Goal: Information Seeking & Learning: Find specific fact

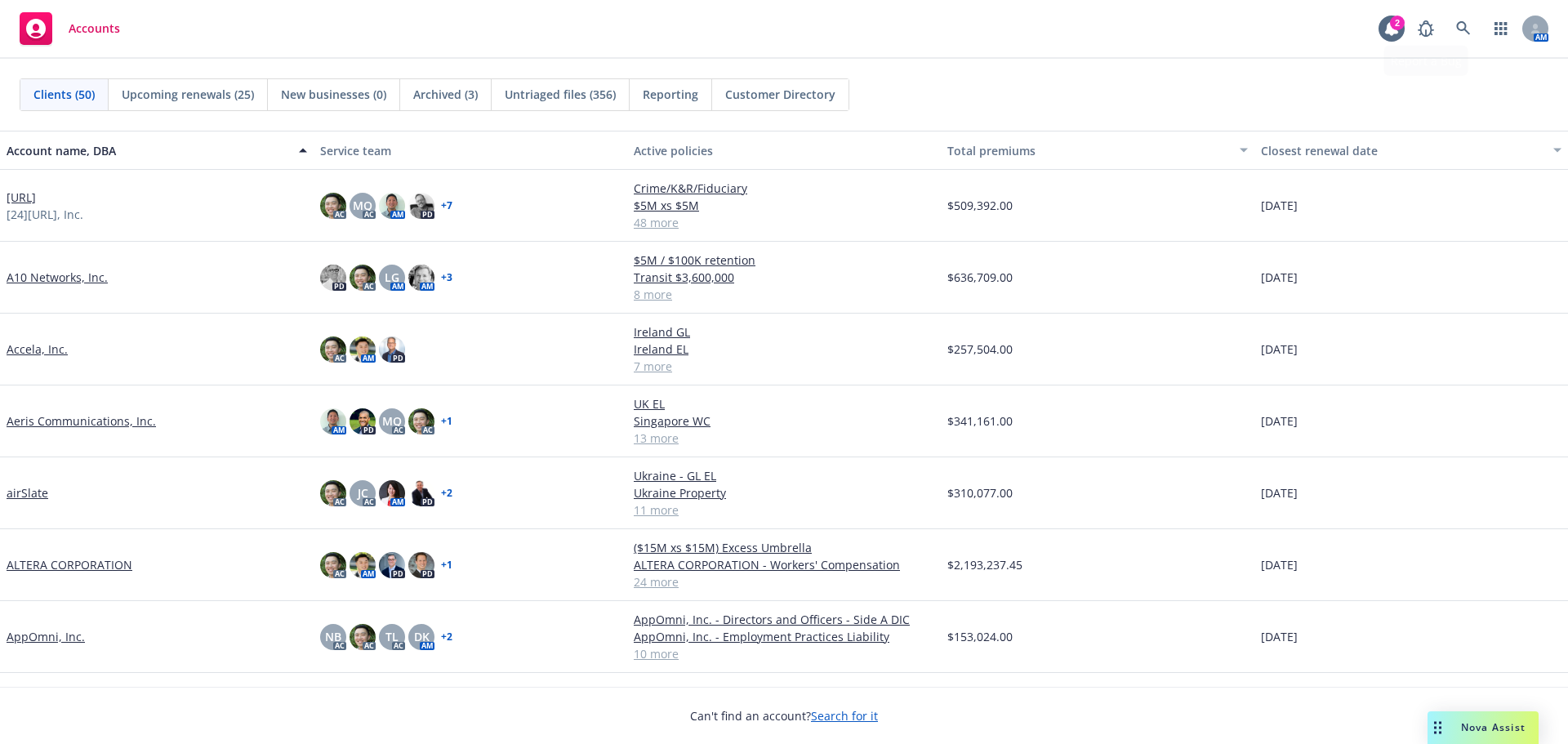
click at [1446, 27] on div "AM" at bounding box center [1479, 29] width 139 height 33
click at [1457, 27] on icon at bounding box center [1463, 28] width 14 height 14
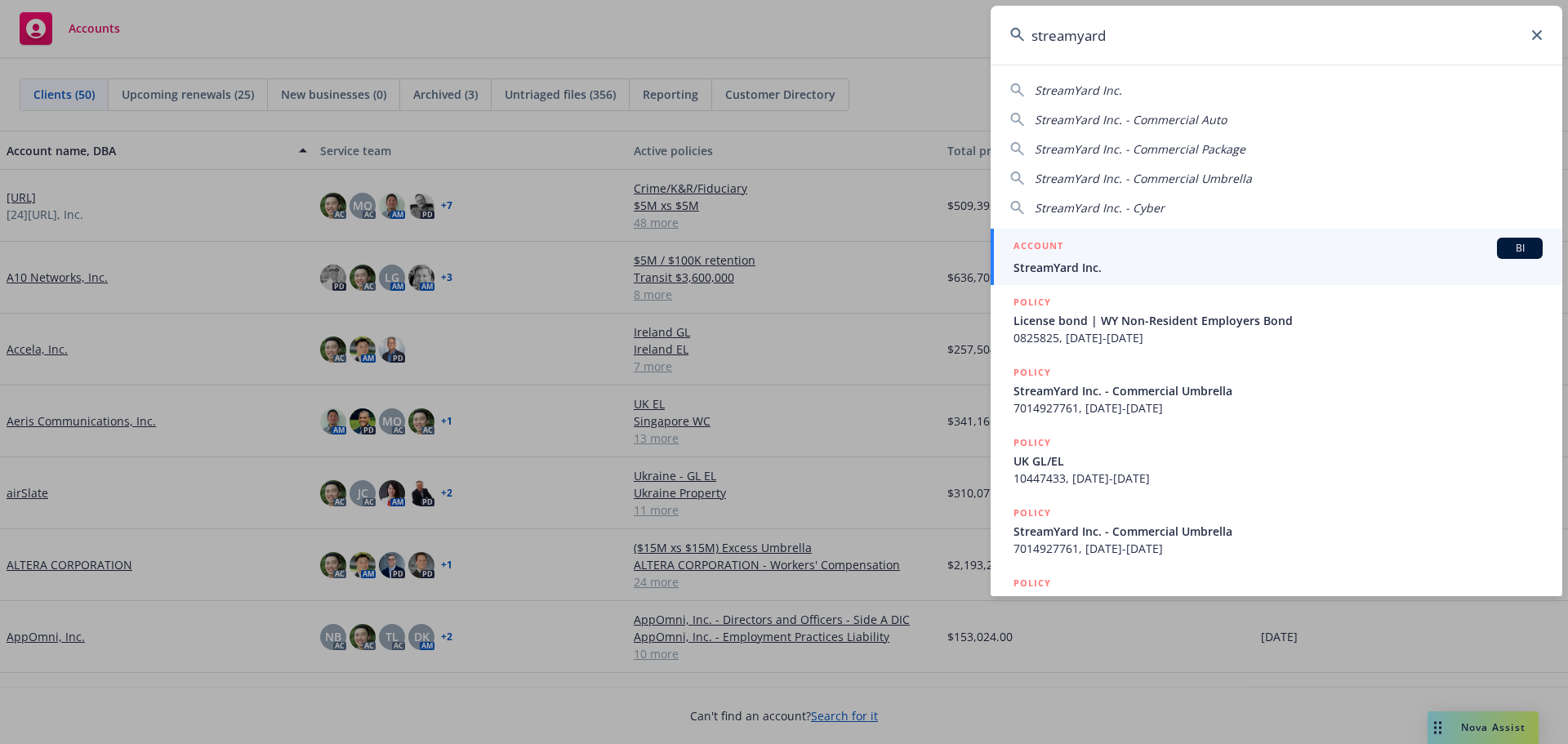
type input "streamyard"
click at [1250, 242] on div "ACCOUNT BI" at bounding box center [1278, 248] width 529 height 21
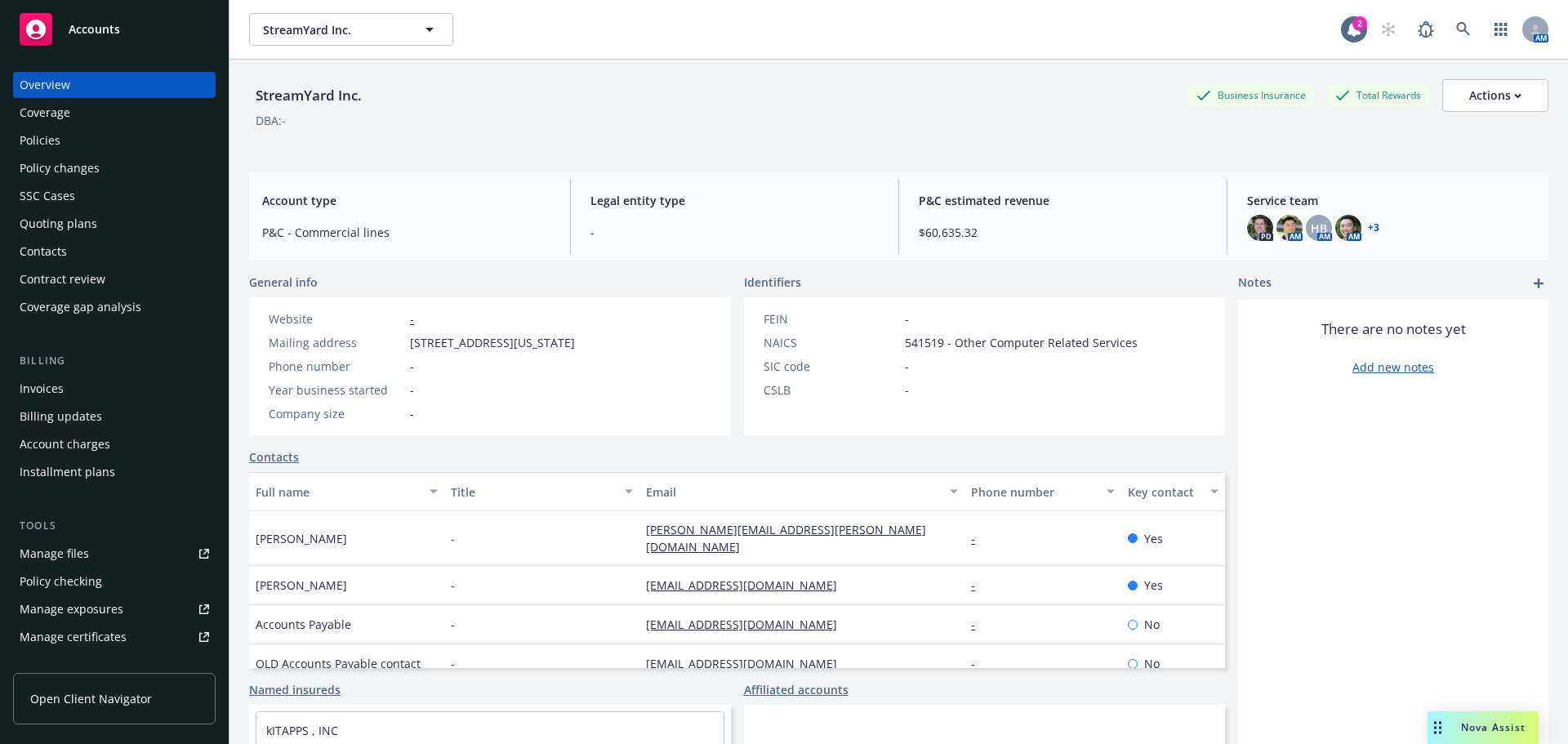
click at [78, 375] on div "Invoices" at bounding box center [114, 388] width 190 height 26
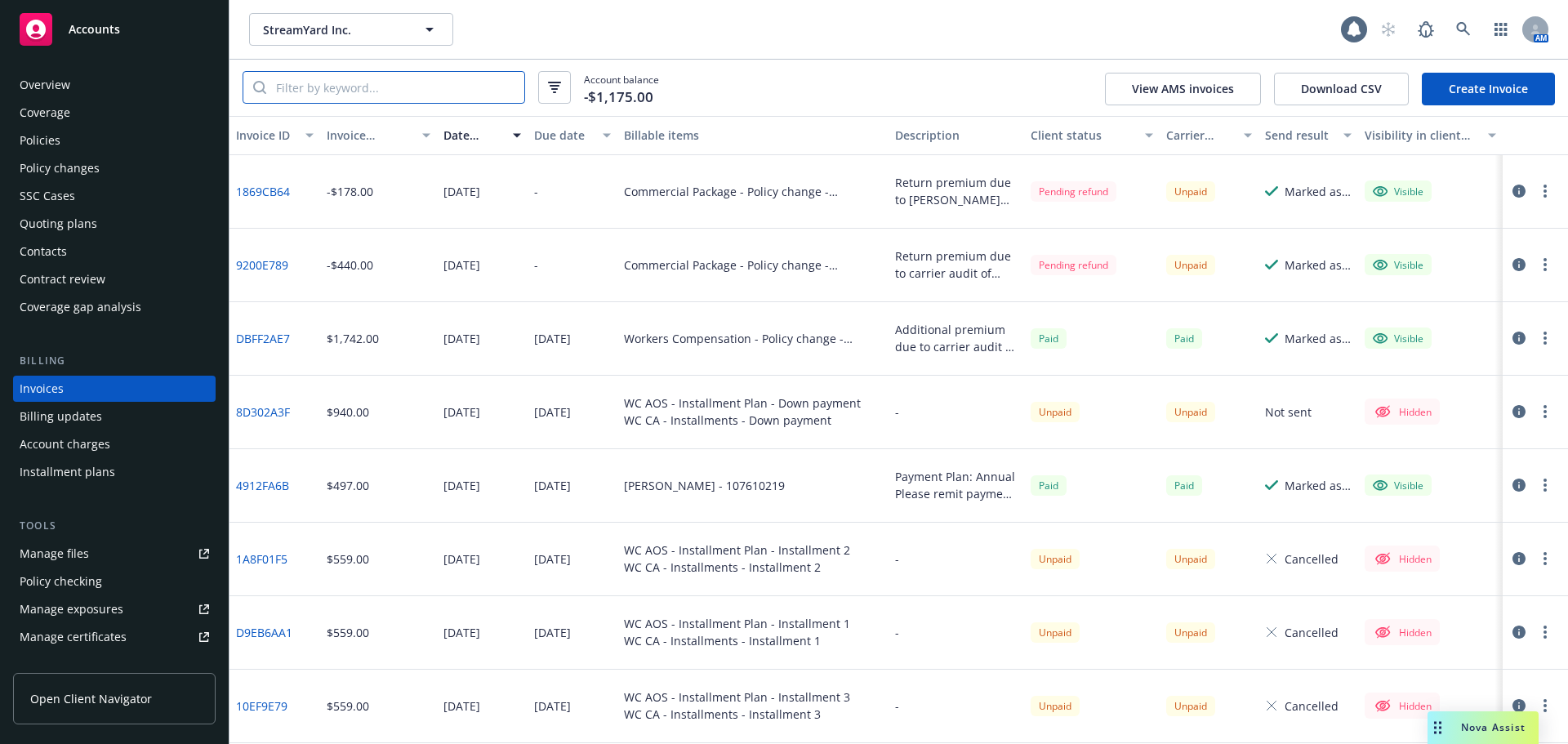
click at [408, 91] on input "search" at bounding box center [395, 87] width 258 height 31
paste input "E2FD1407"
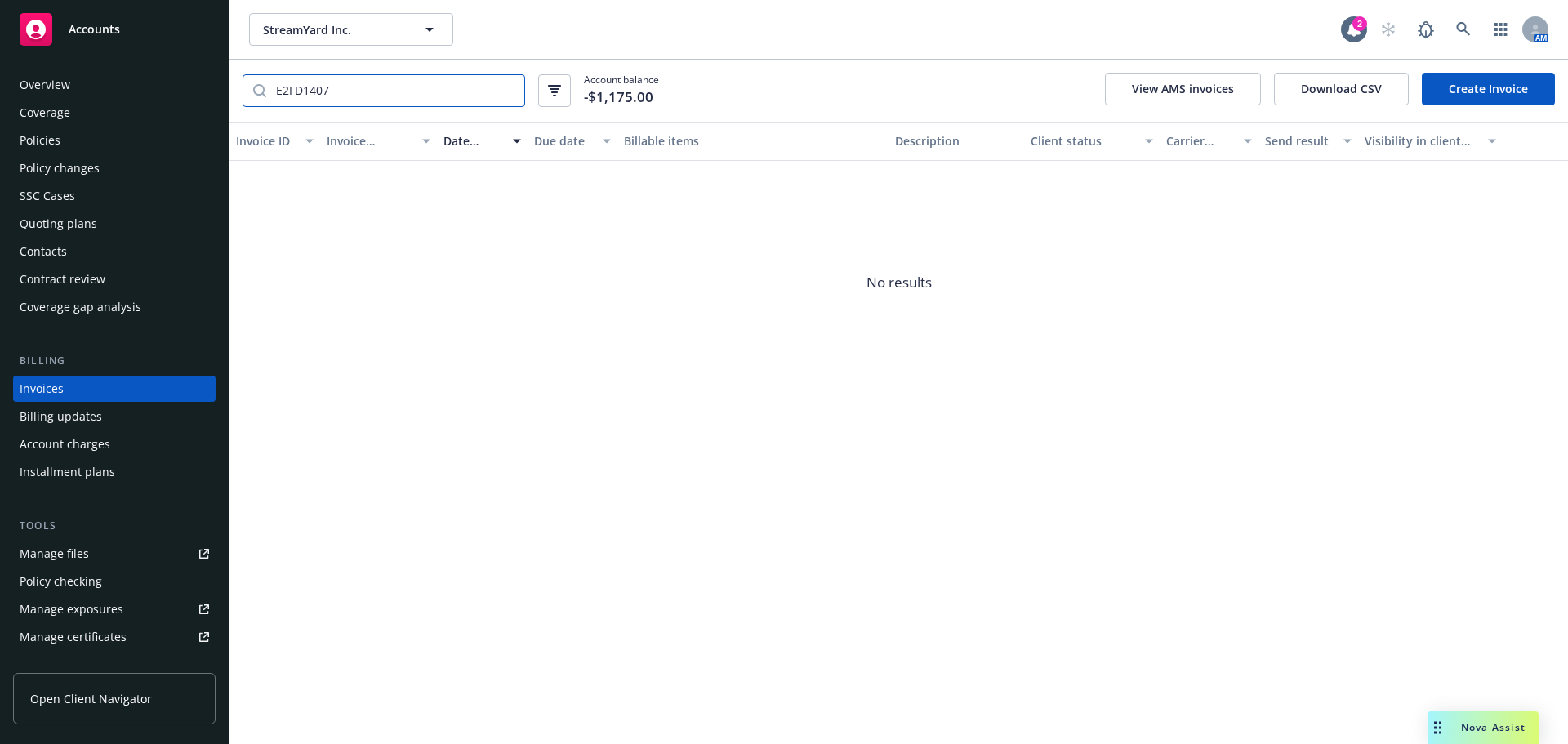
type input "E2FD1407"
click at [506, 88] on input "E2FD1407" at bounding box center [395, 90] width 258 height 31
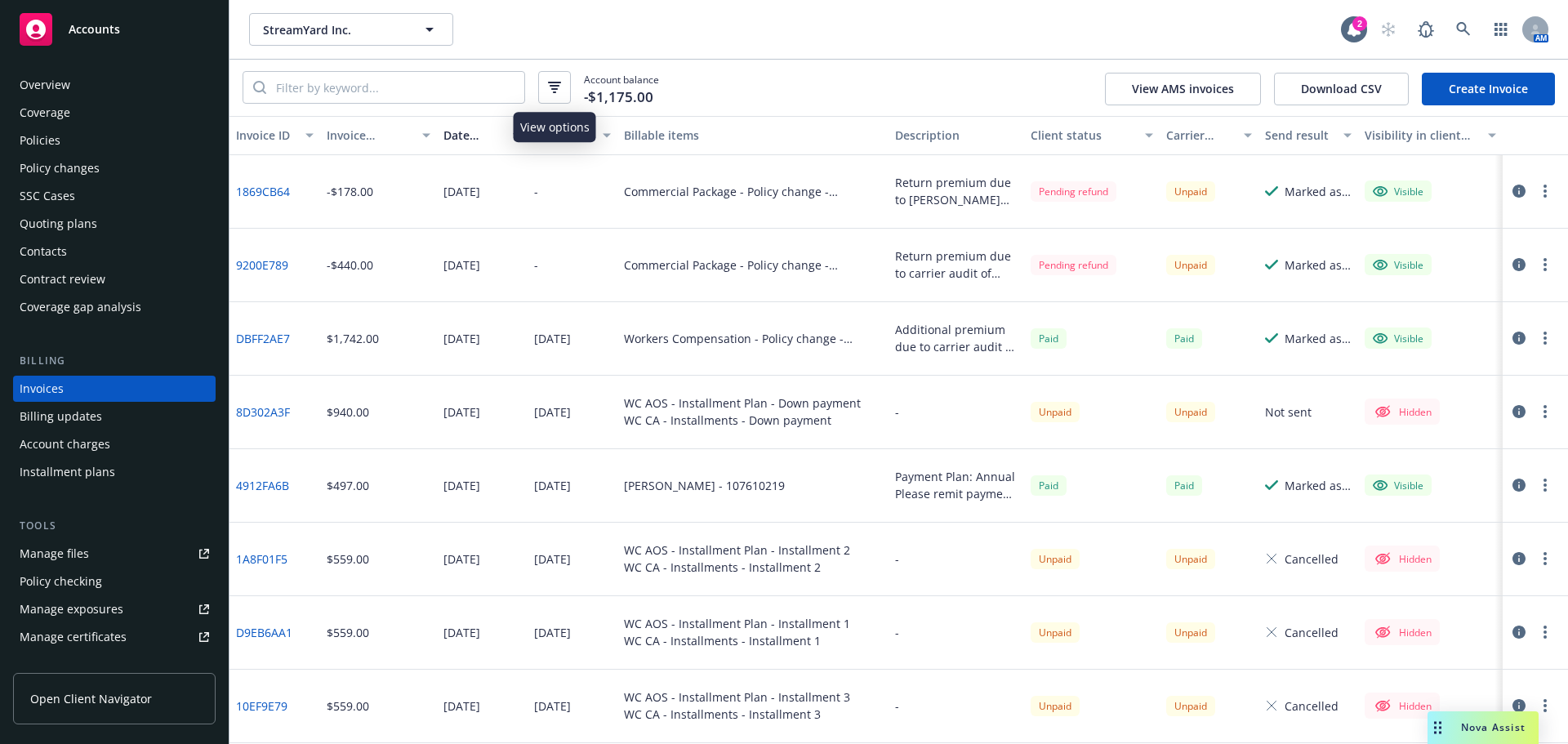
click at [558, 96] on button "button" at bounding box center [554, 87] width 33 height 33
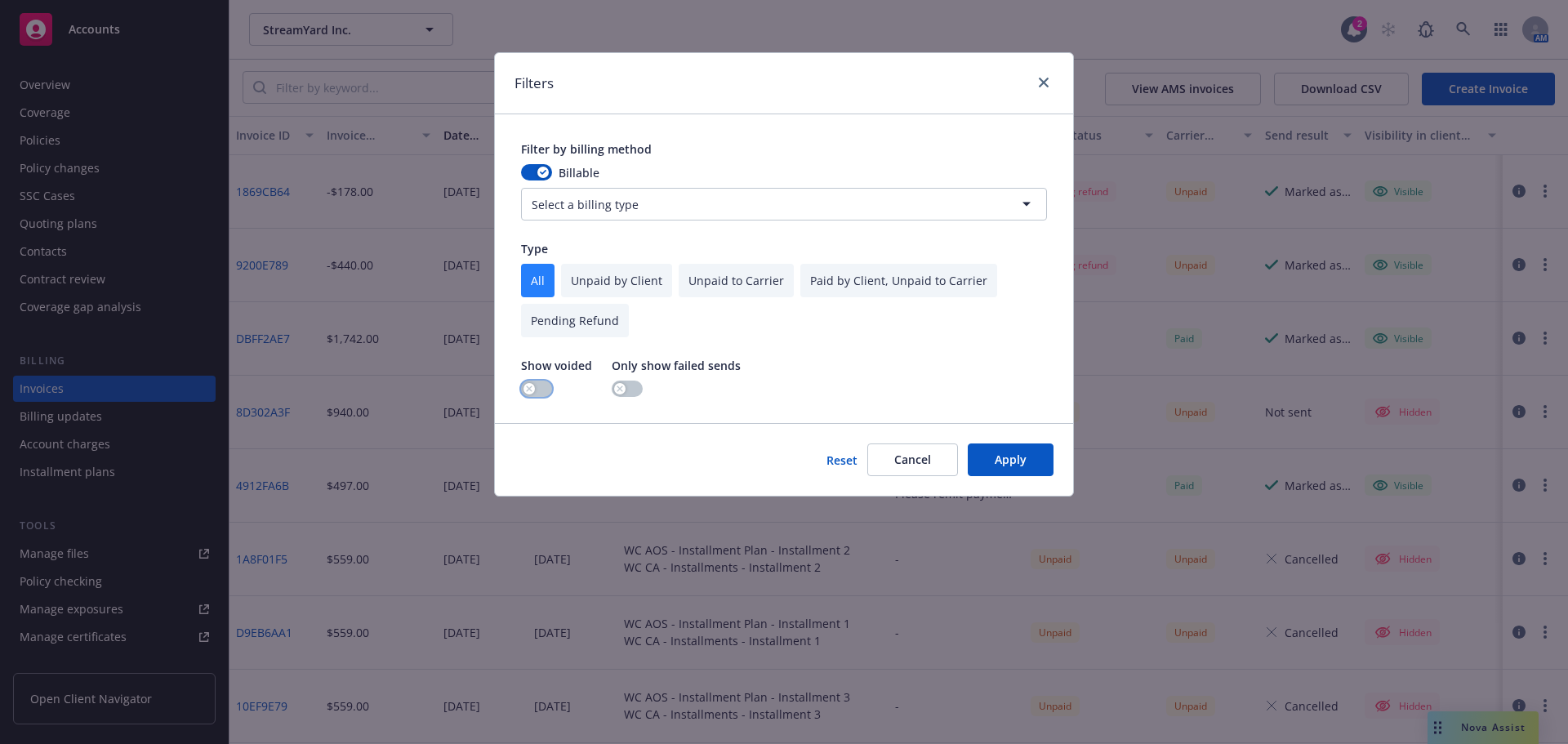
click at [533, 394] on button "button" at bounding box center [536, 388] width 31 height 16
click at [1011, 465] on button "Apply" at bounding box center [1011, 459] width 86 height 33
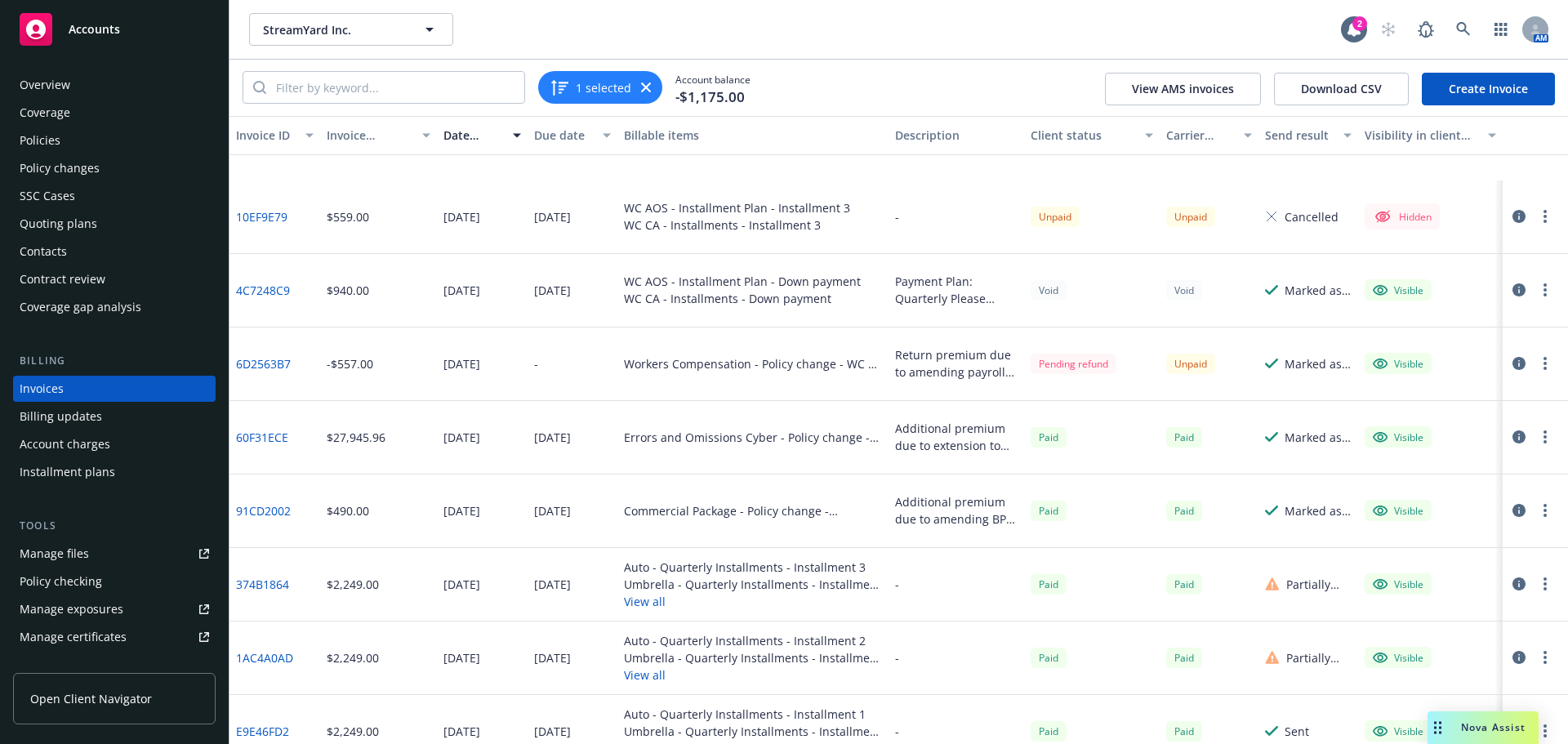
scroll to position [881, 0]
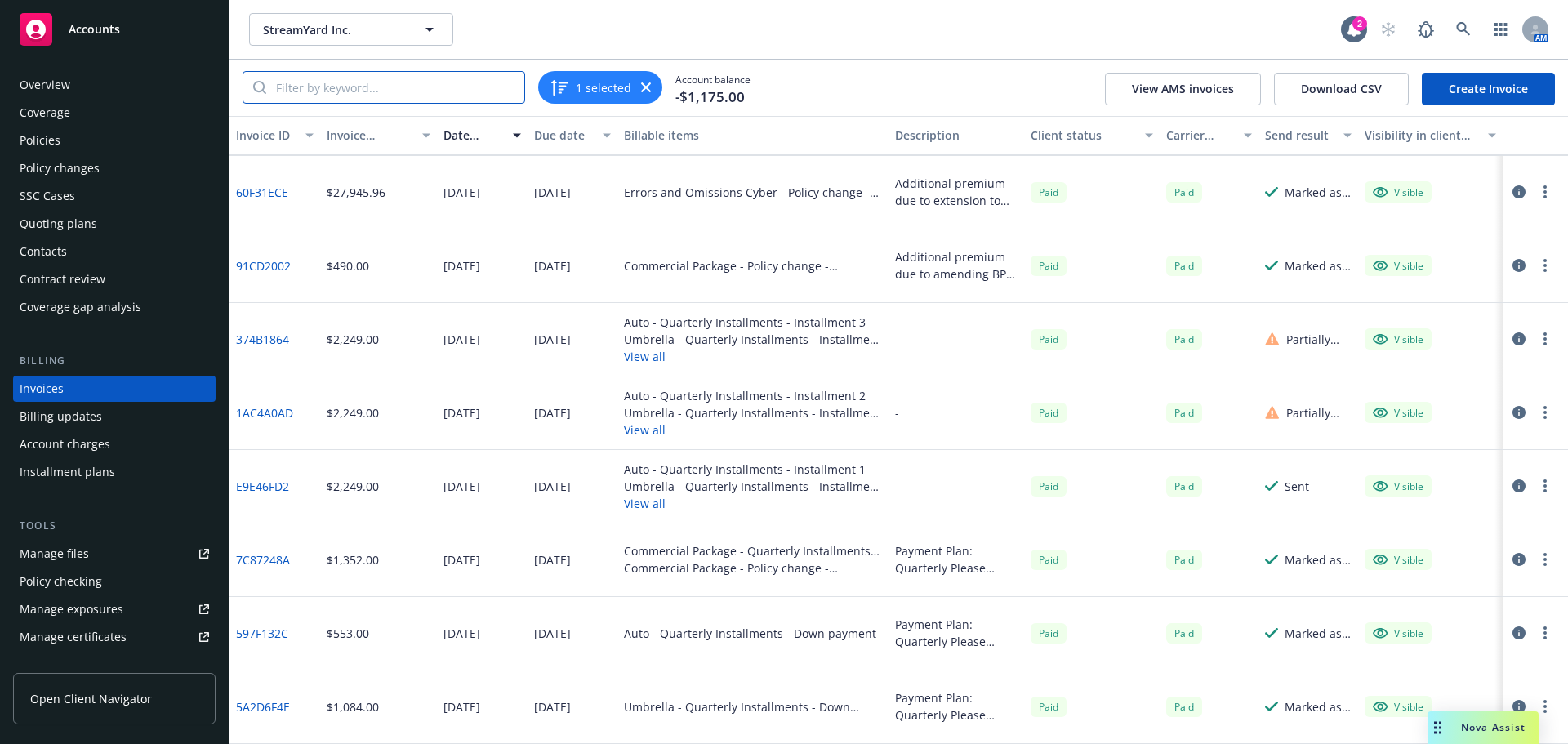
click at [455, 94] on input "search" at bounding box center [395, 87] width 258 height 31
paste input "E2FD1407"
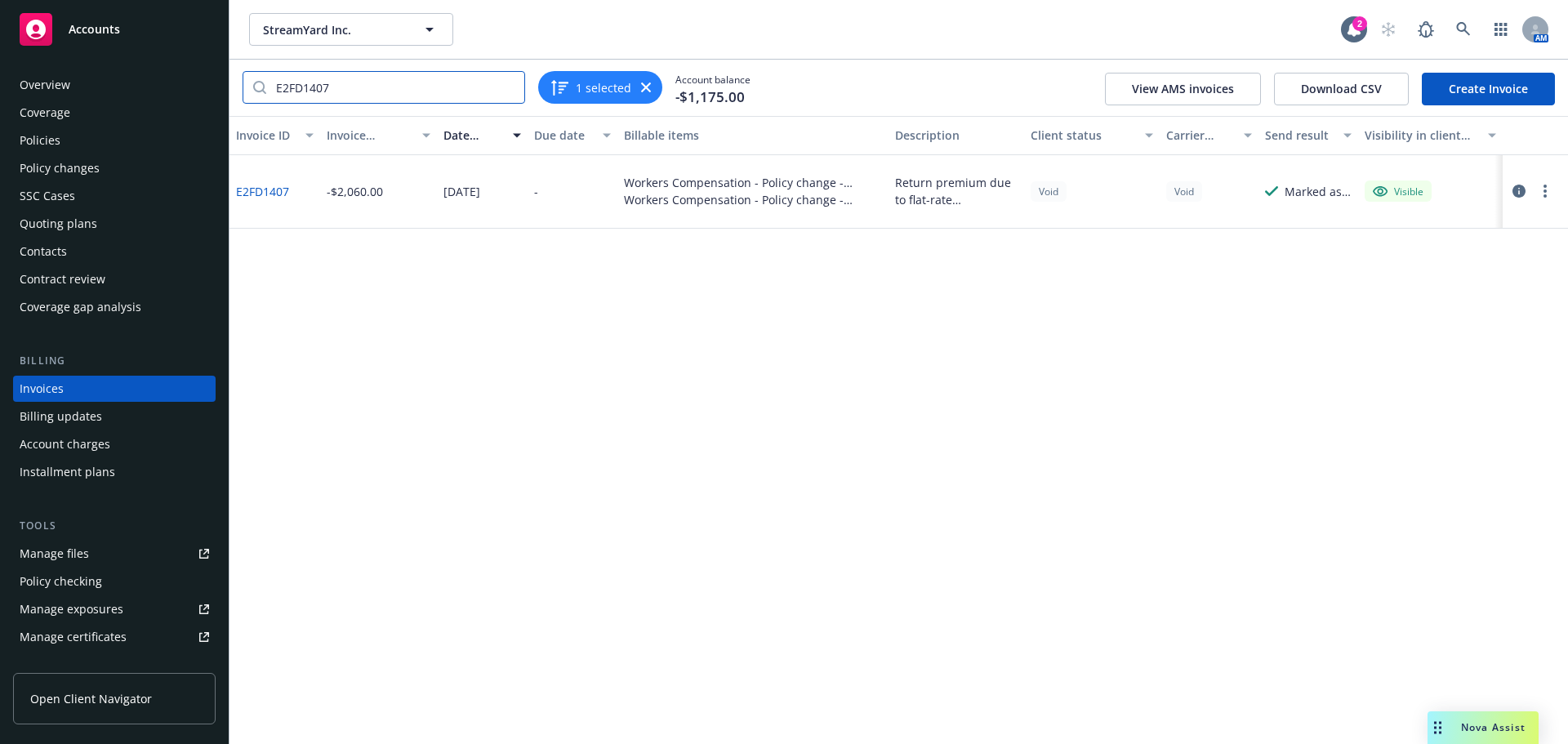
scroll to position [0, 0]
click at [278, 192] on link "E2FD1407" at bounding box center [262, 191] width 53 height 17
click at [1295, 204] on div "Marked as sent" at bounding box center [1308, 191] width 100 height 73
click at [644, 86] on icon "button" at bounding box center [646, 88] width 10 height 10
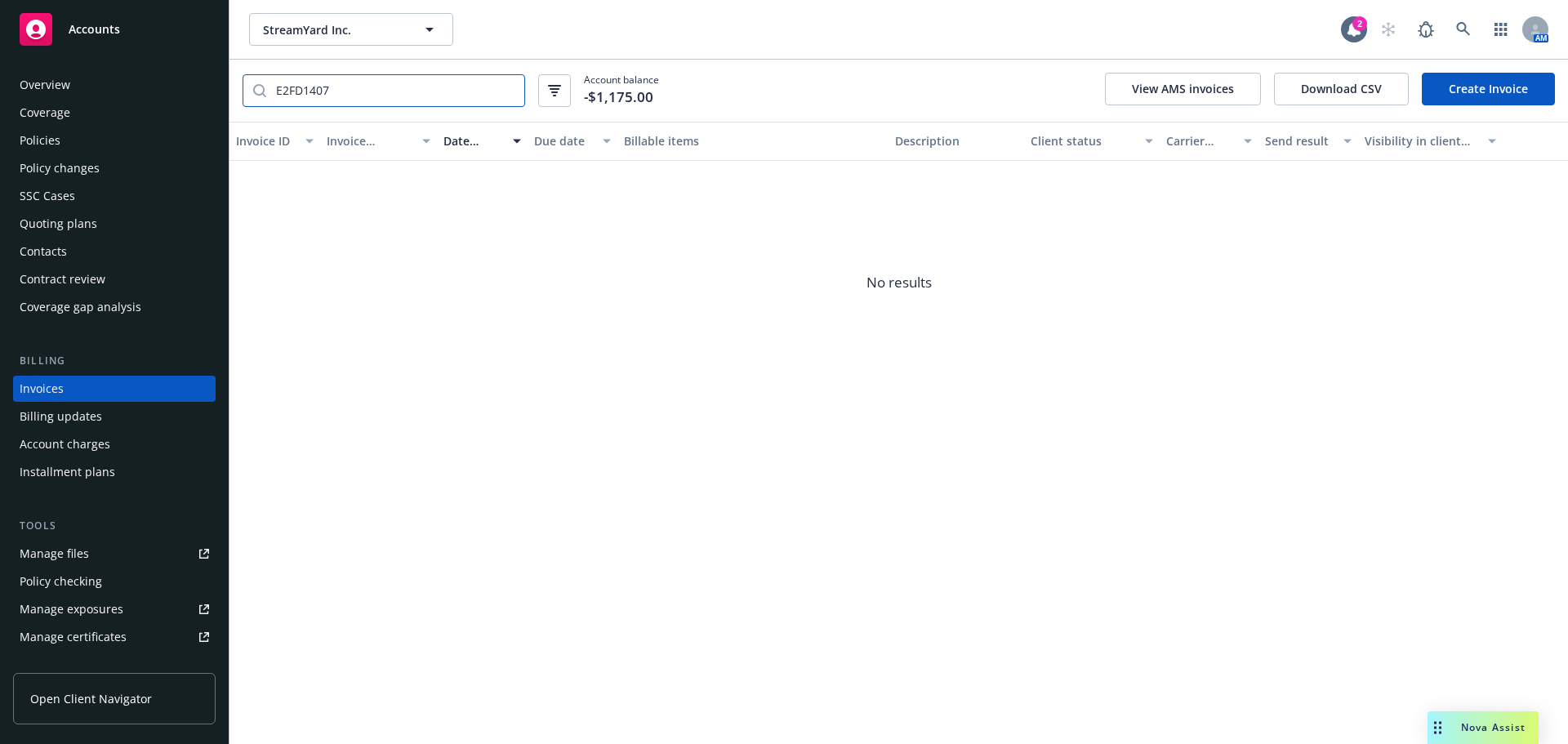
drag, startPoint x: 413, startPoint y: 78, endPoint x: 257, endPoint y: 90, distance: 156.5
click at [257, 90] on div "E2FD1407" at bounding box center [383, 90] width 283 height 33
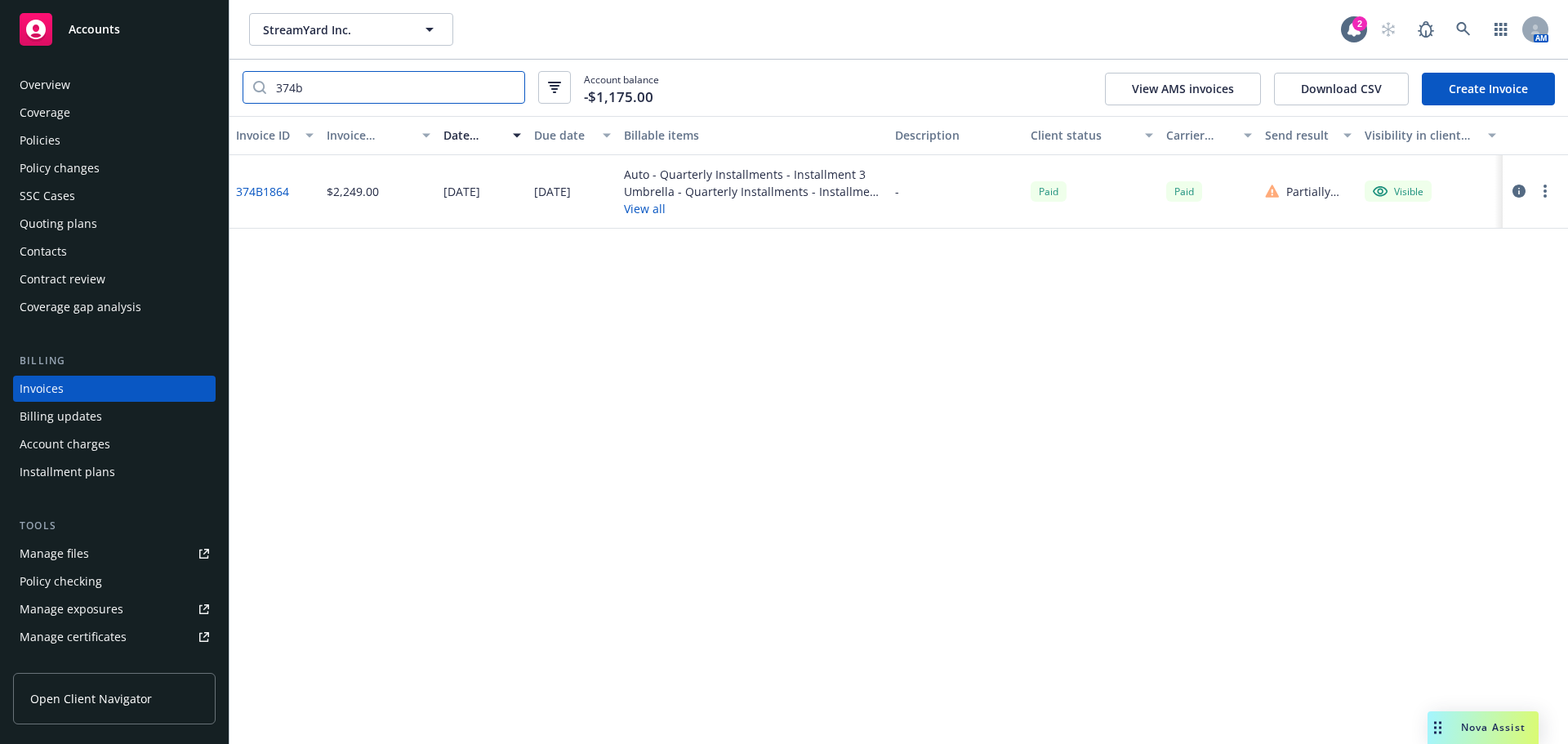
type input "374b"
click at [270, 197] on link "374B1864" at bounding box center [262, 191] width 53 height 17
click at [652, 212] on button "View all" at bounding box center [753, 208] width 258 height 17
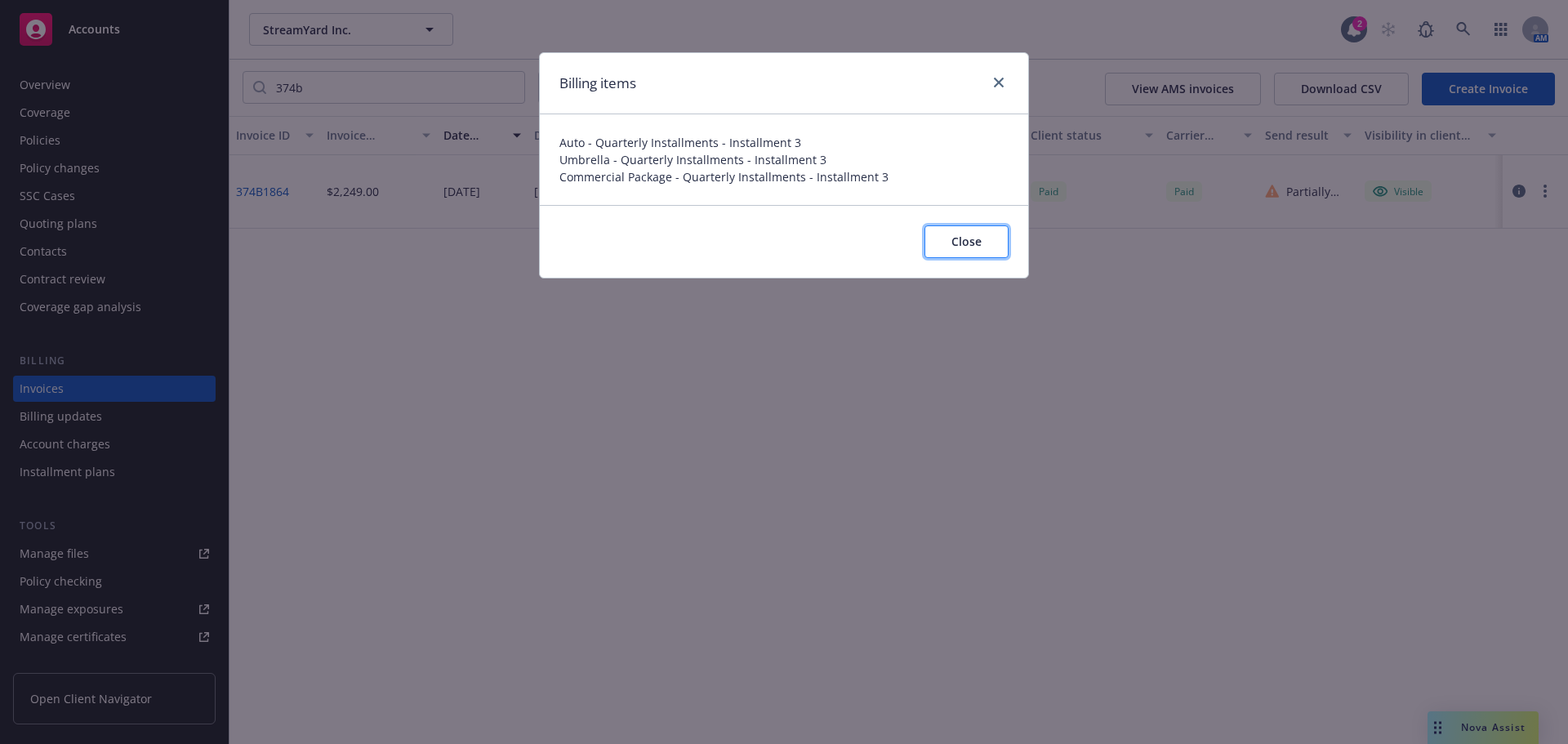
click at [979, 246] on span "Close" at bounding box center [966, 241] width 30 height 15
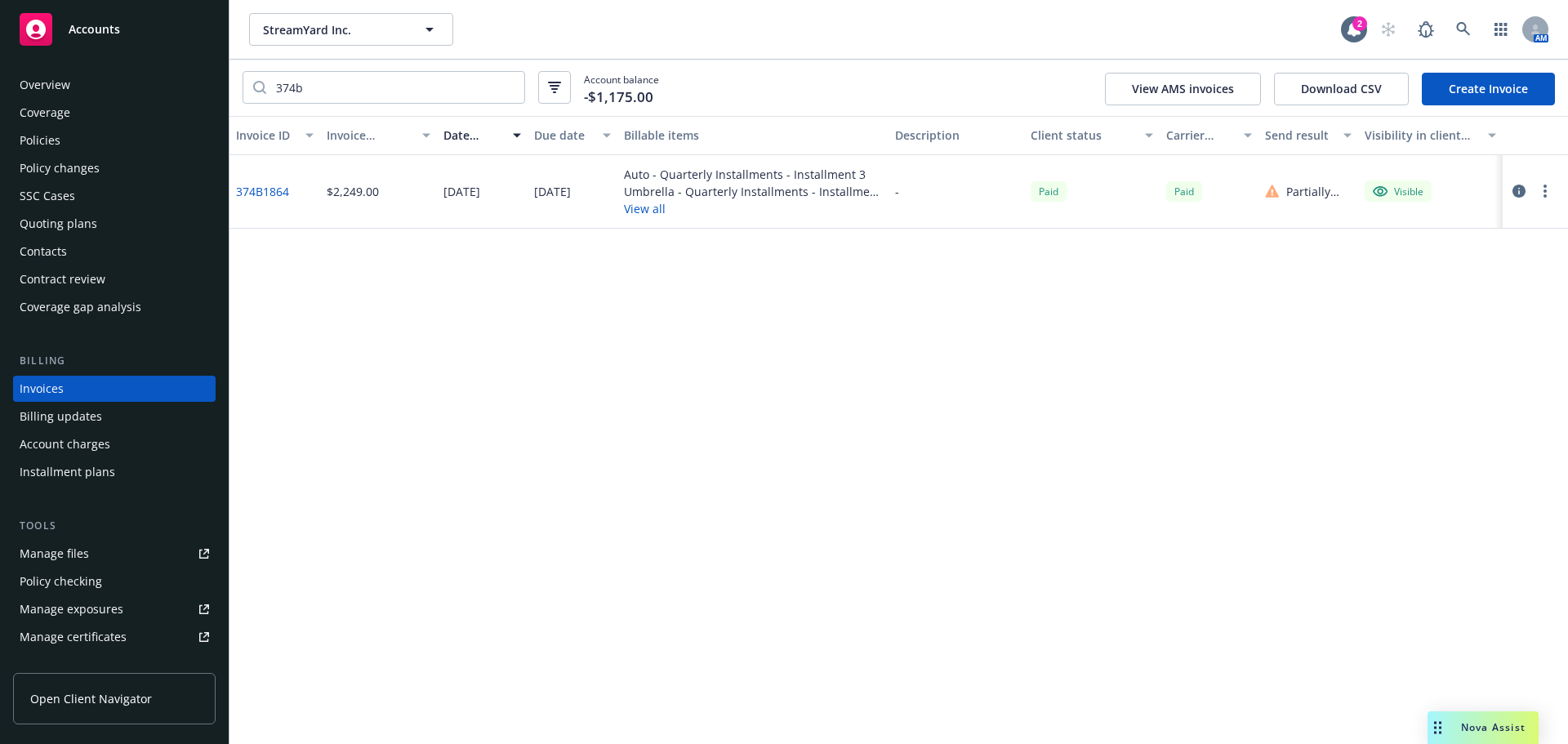
click at [142, 24] on div "Accounts" at bounding box center [114, 29] width 190 height 33
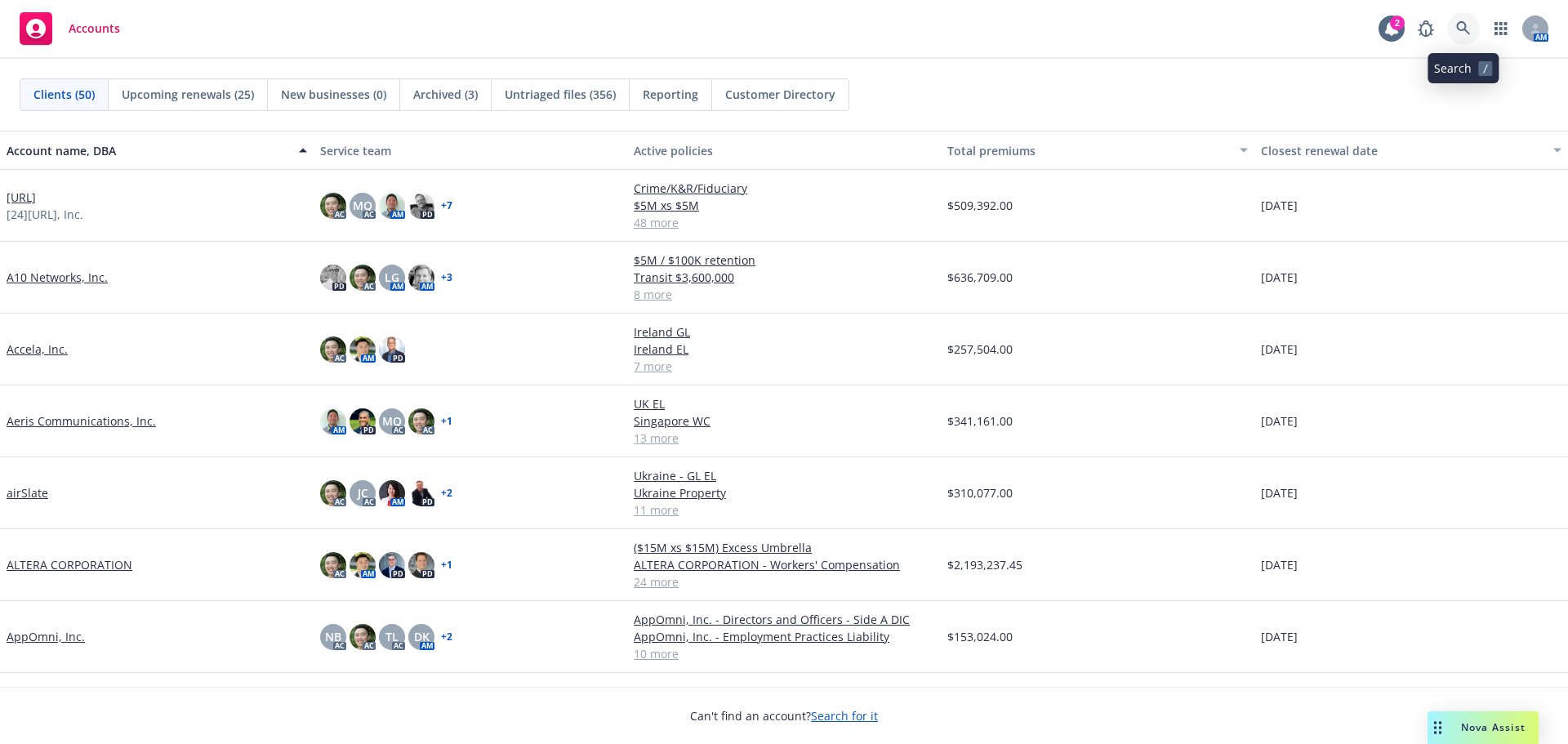
click at [1456, 30] on link at bounding box center [1463, 29] width 33 height 33
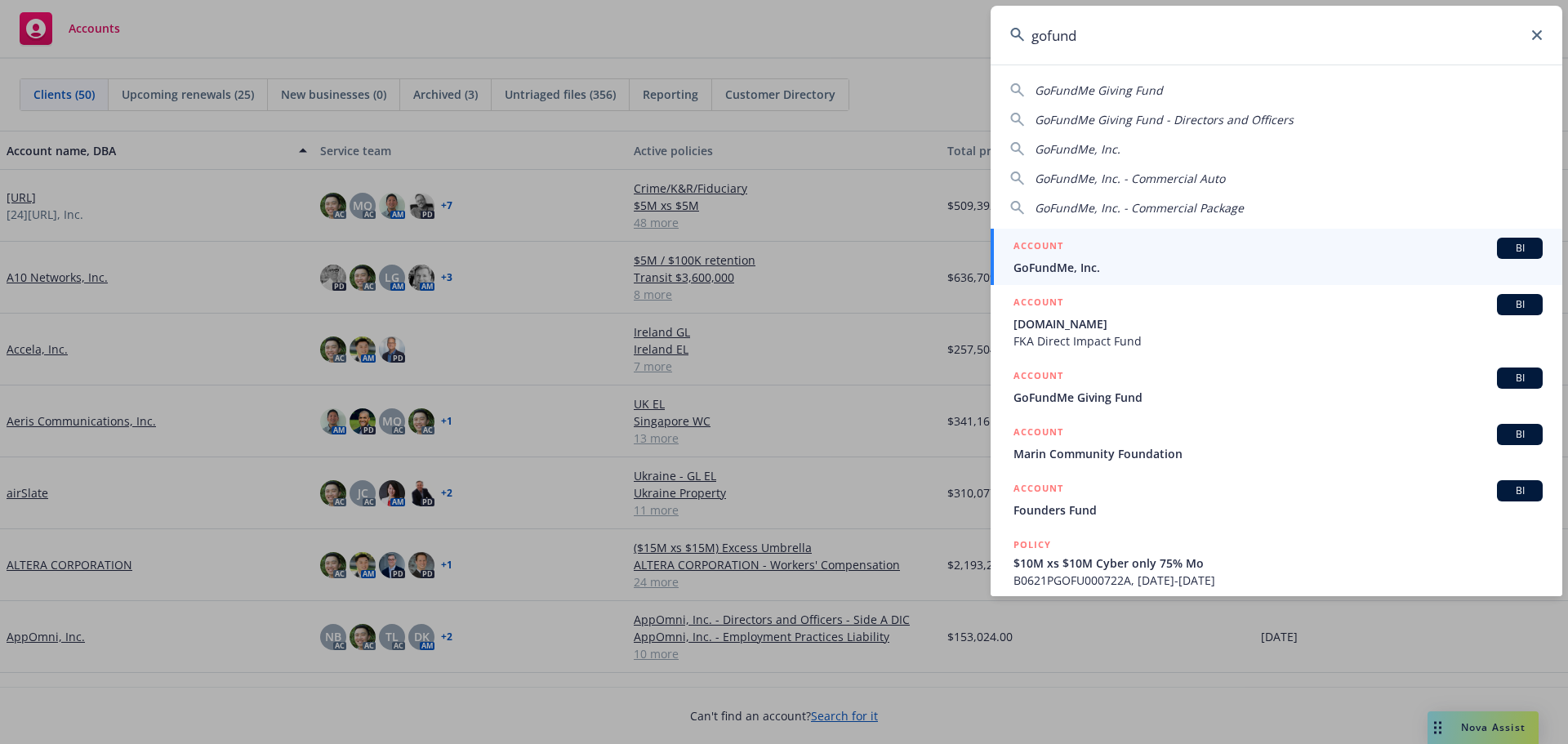
type input "gofund"
click at [1360, 250] on div "ACCOUNT BI" at bounding box center [1278, 248] width 529 height 21
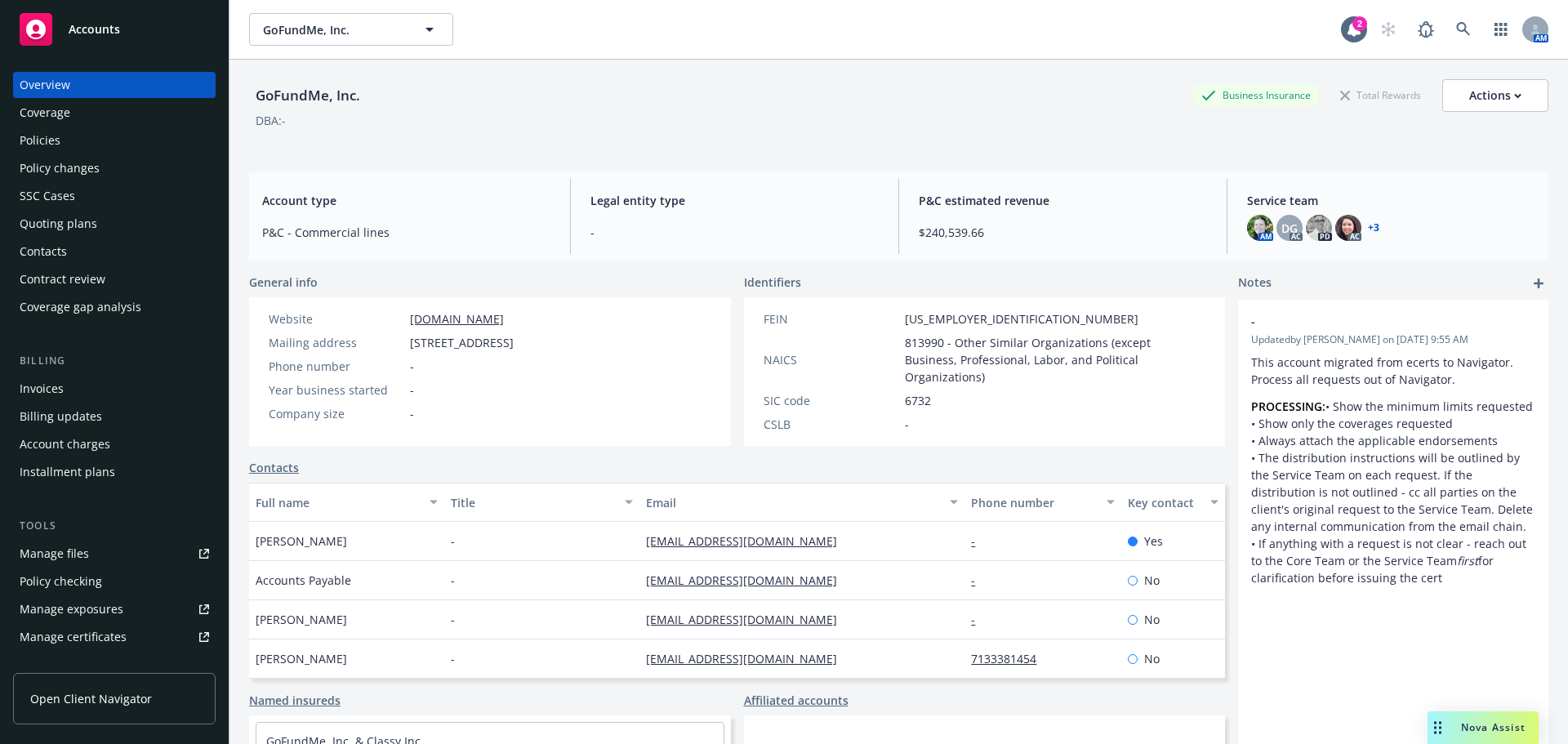
click at [1052, 109] on div "GoFundMe, Inc. Business Insurance Total Rewards Actions" at bounding box center [899, 95] width 1300 height 33
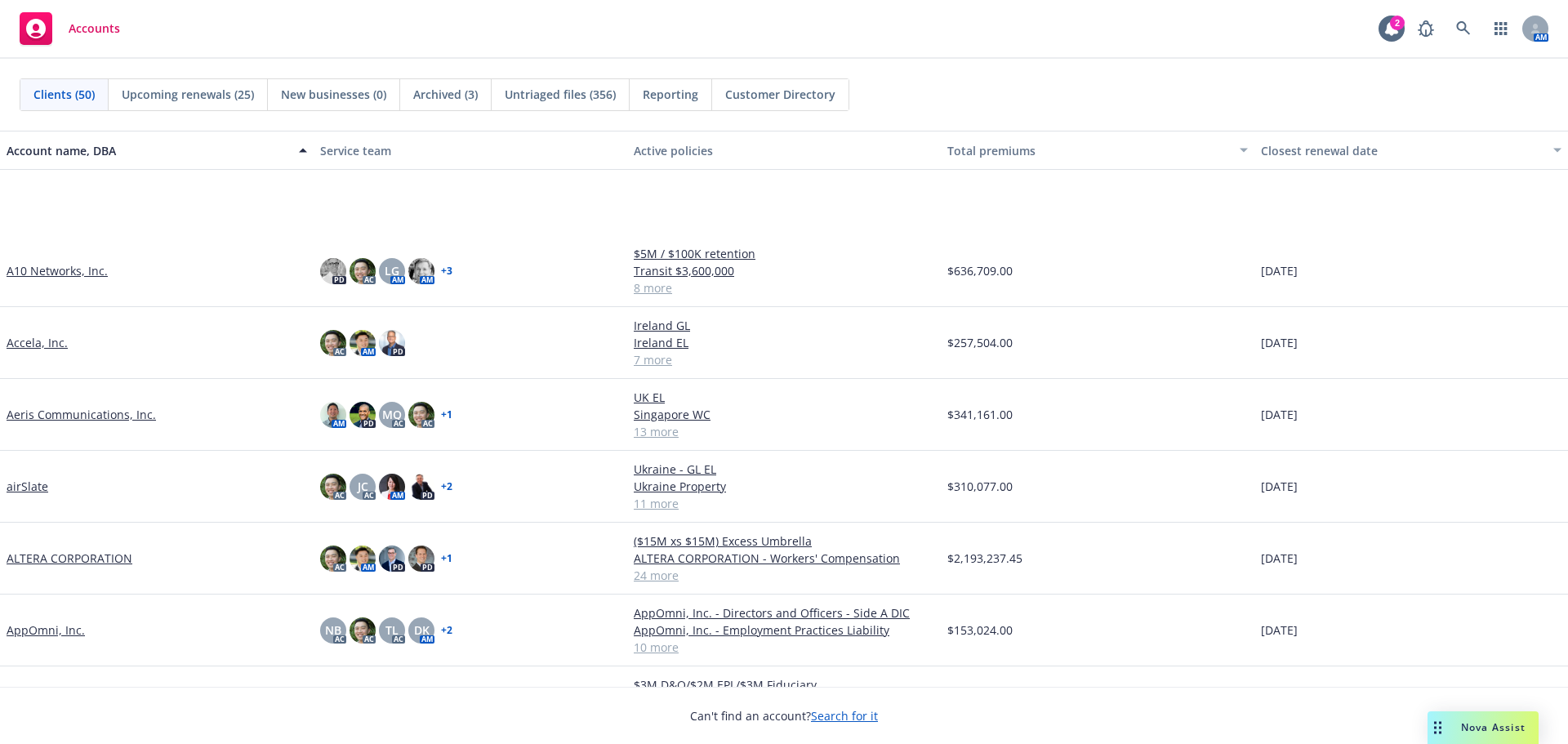
scroll to position [245, 0]
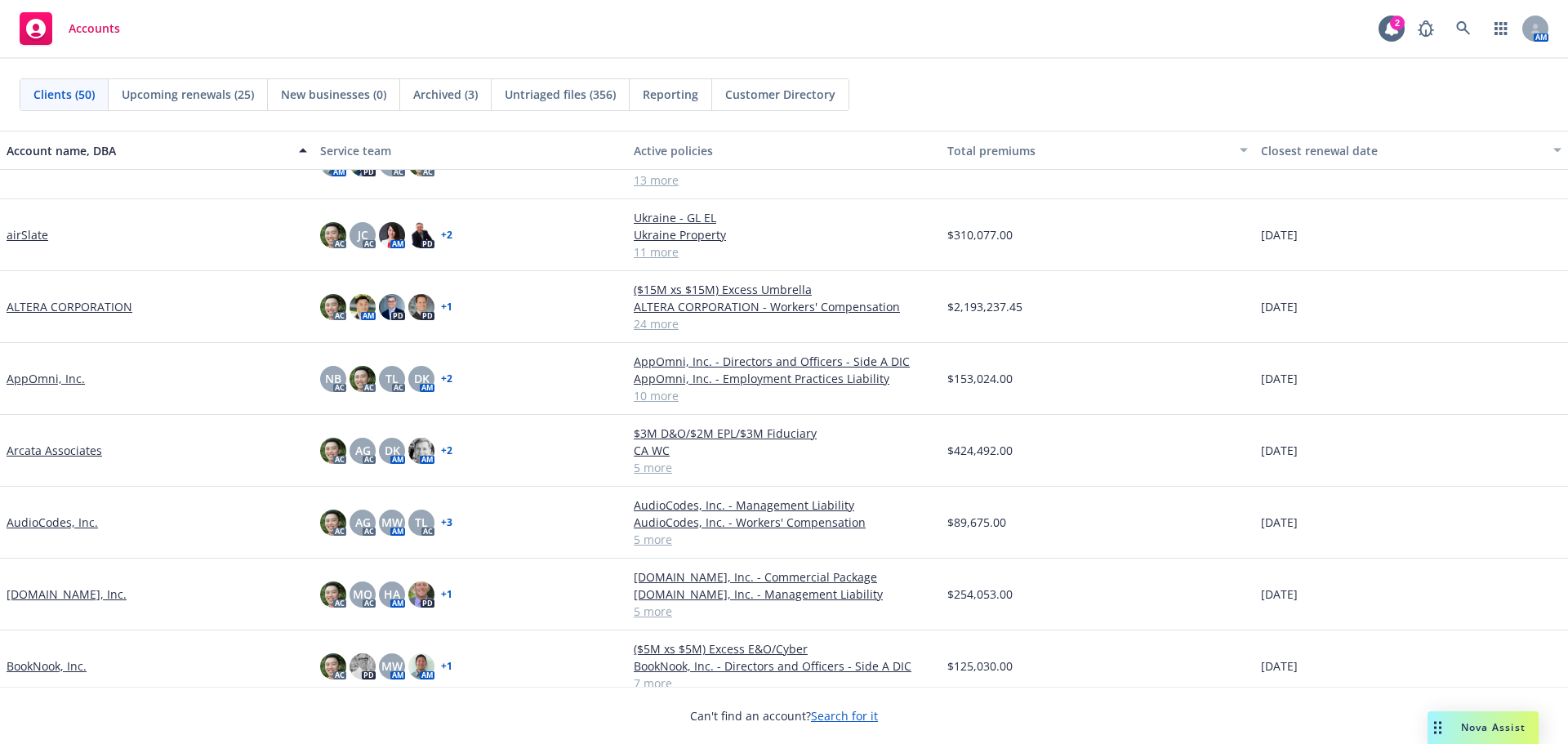
click at [100, 307] on link "ALTERA CORPORATION" at bounding box center [69, 306] width 126 height 17
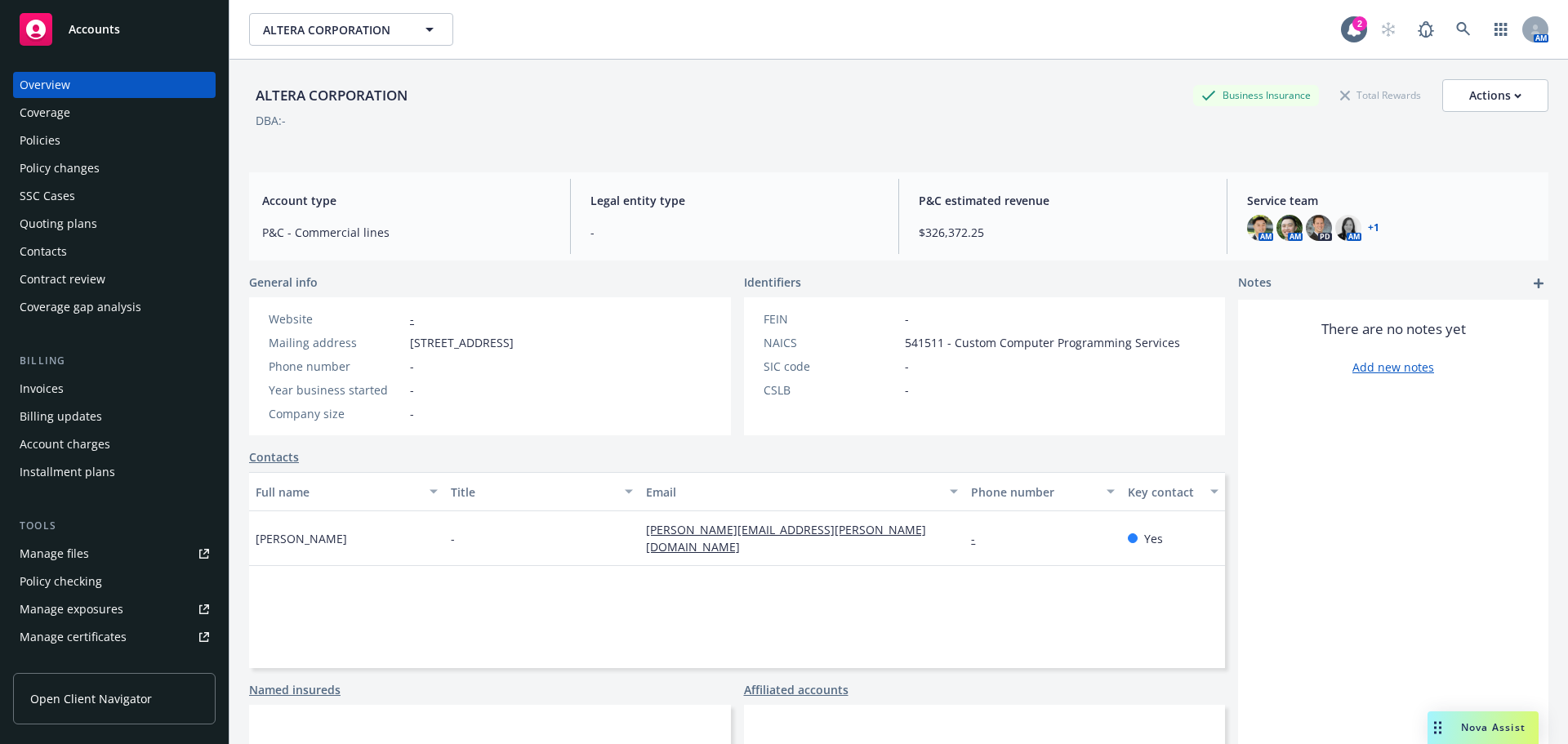
click at [265, 168] on div "ALTERA CORPORATION Business Insurance Total Rewards Actions DBA: - Account type…" at bounding box center [899, 422] width 1300 height 724
click at [137, 137] on div "Policies" at bounding box center [114, 140] width 190 height 26
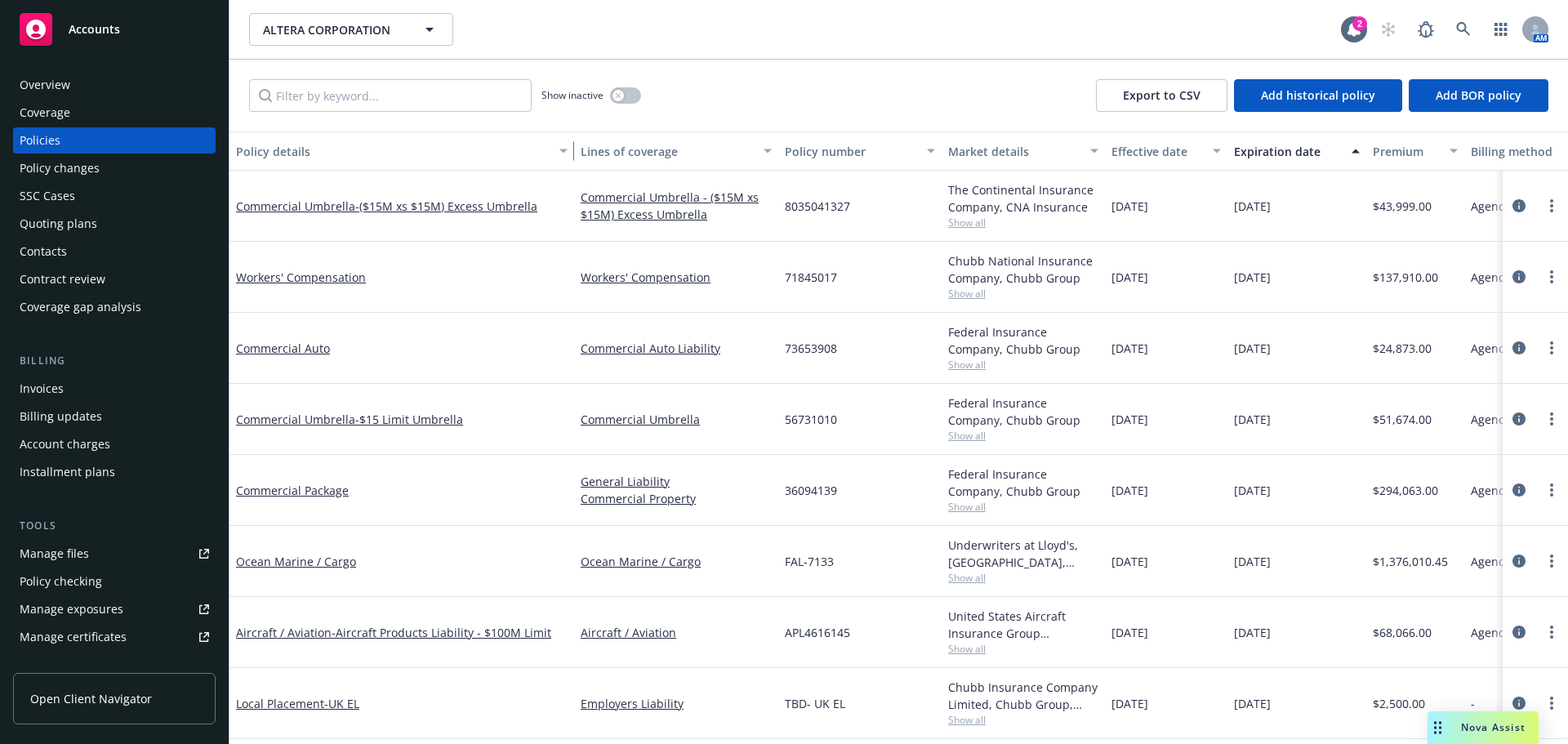
drag, startPoint x: 343, startPoint y: 148, endPoint x: 566, endPoint y: 159, distance: 223.3
click at [566, 159] on div "button" at bounding box center [566, 151] width 8 height 38
click at [145, 28] on div "Accounts" at bounding box center [114, 29] width 190 height 33
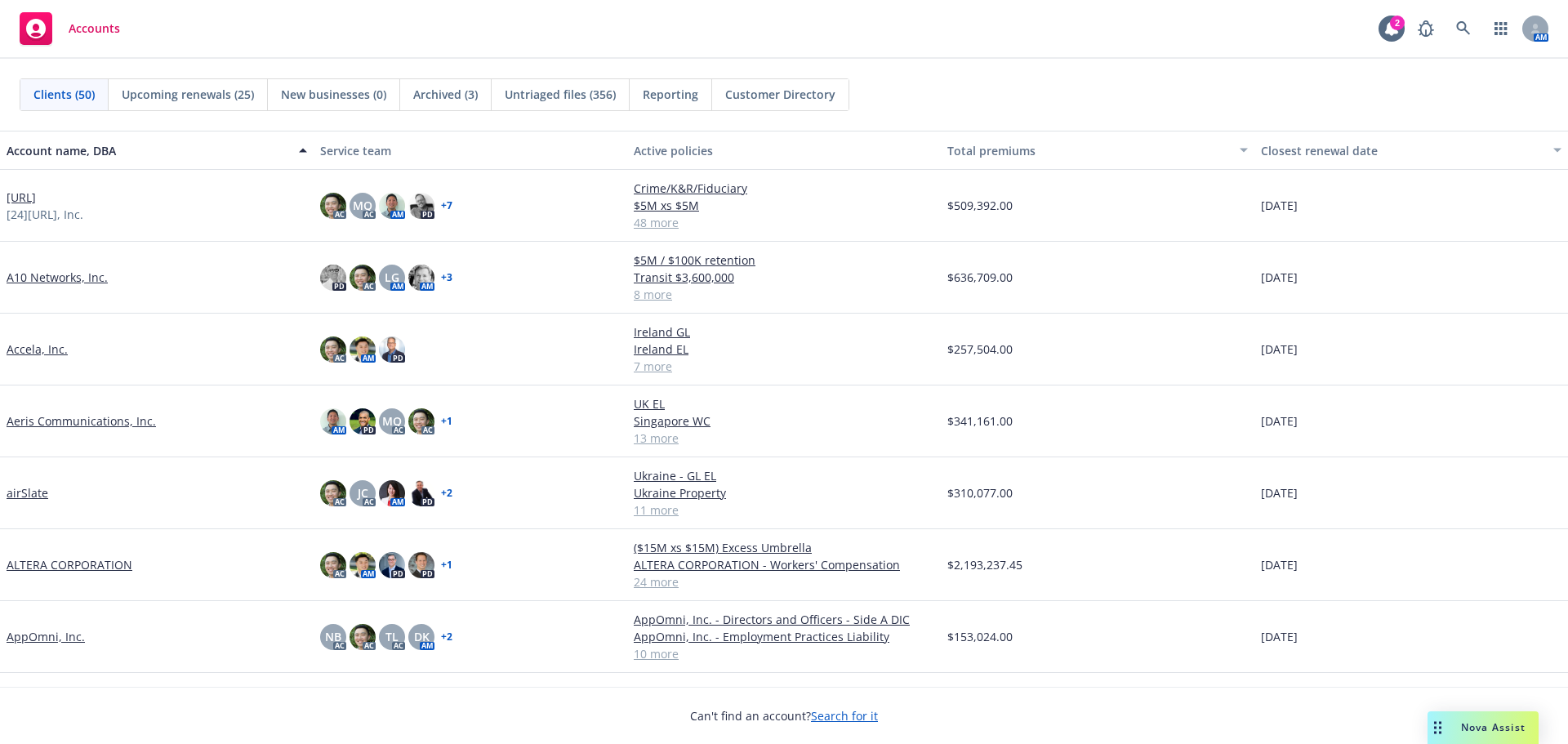
click at [114, 569] on link "ALTERA CORPORATION" at bounding box center [69, 564] width 126 height 17
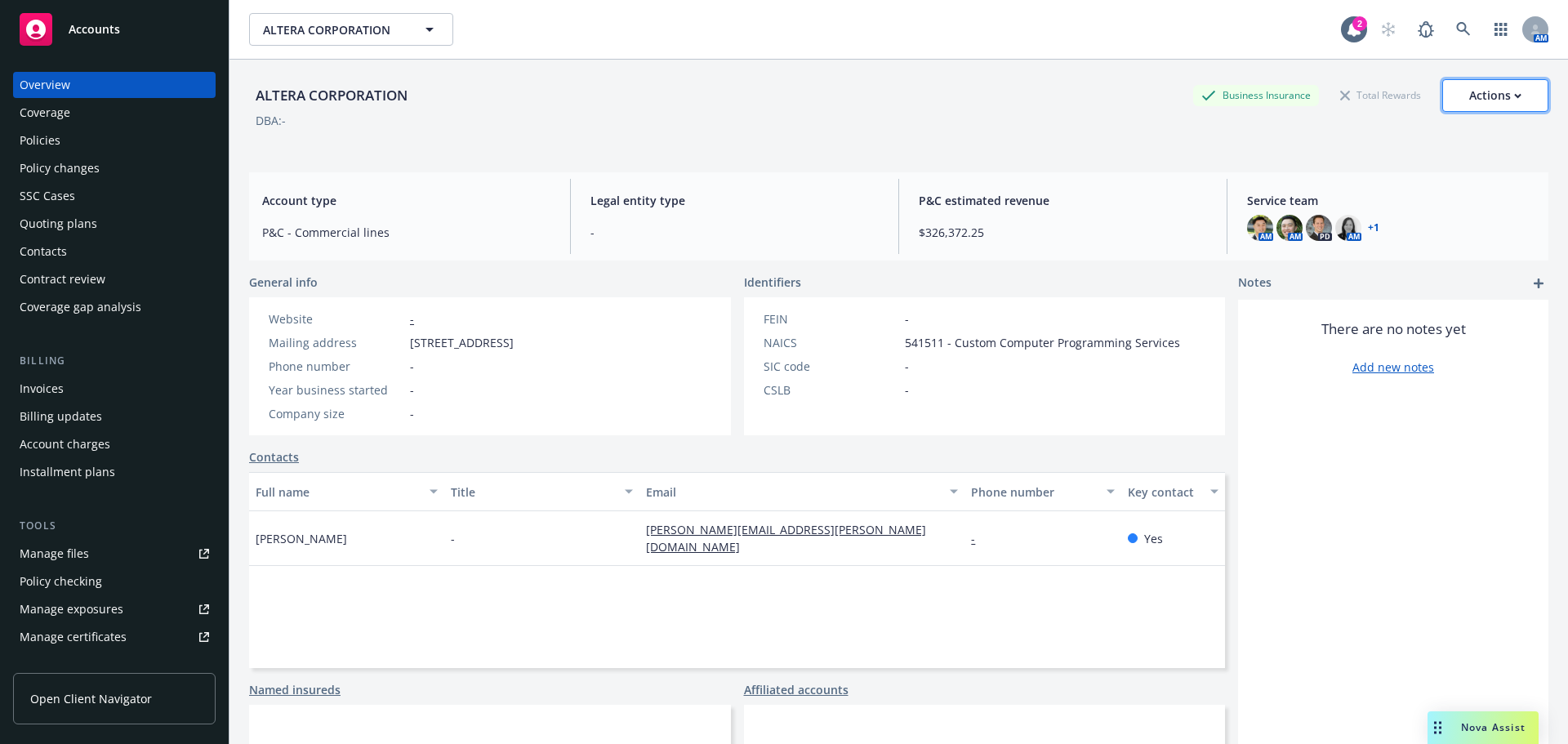
click at [1499, 105] on div "Actions" at bounding box center [1495, 95] width 52 height 31
click at [1030, 115] on div "DBA: -" at bounding box center [899, 121] width 1300 height 17
click at [1469, 105] on div "Actions" at bounding box center [1495, 95] width 52 height 31
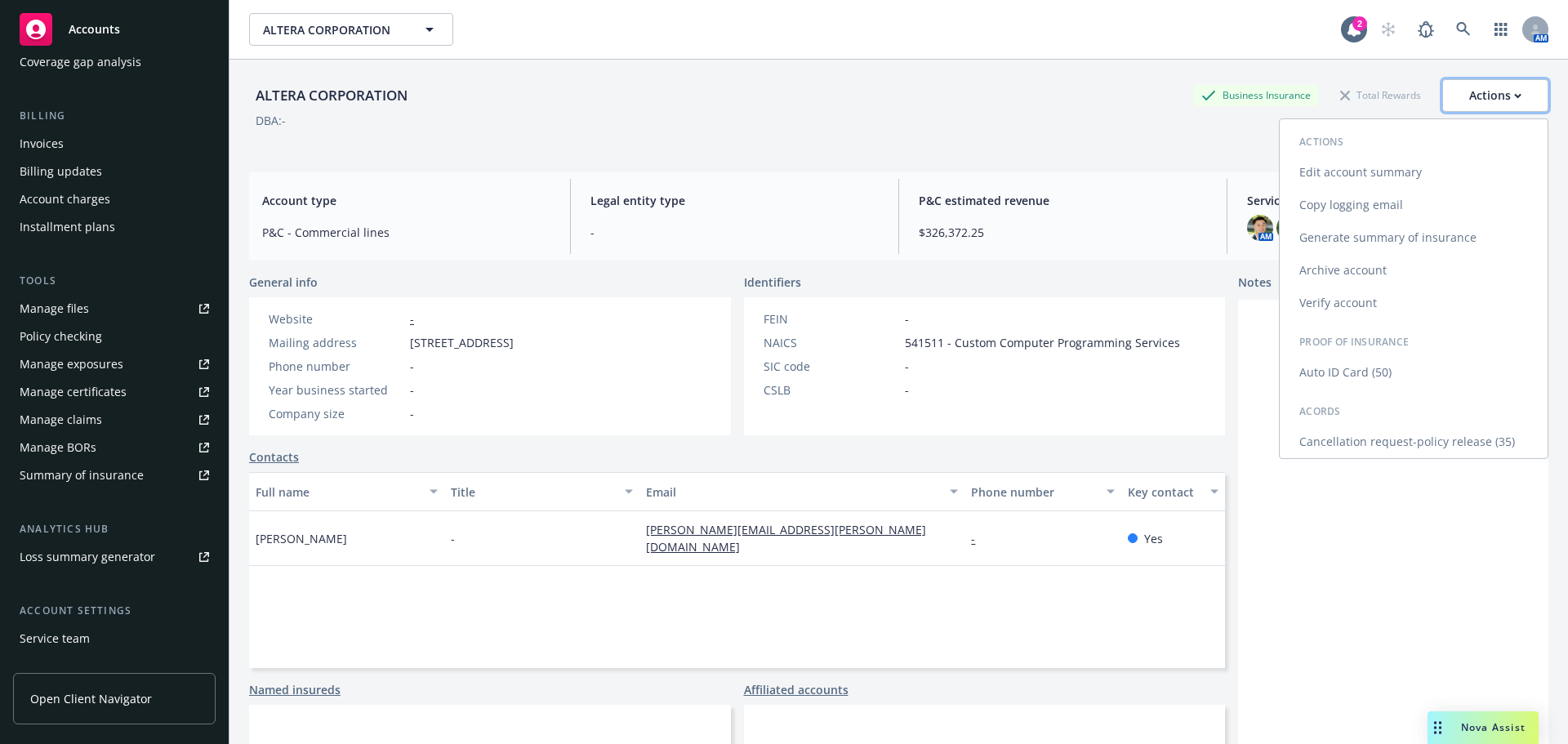
scroll to position [348, 0]
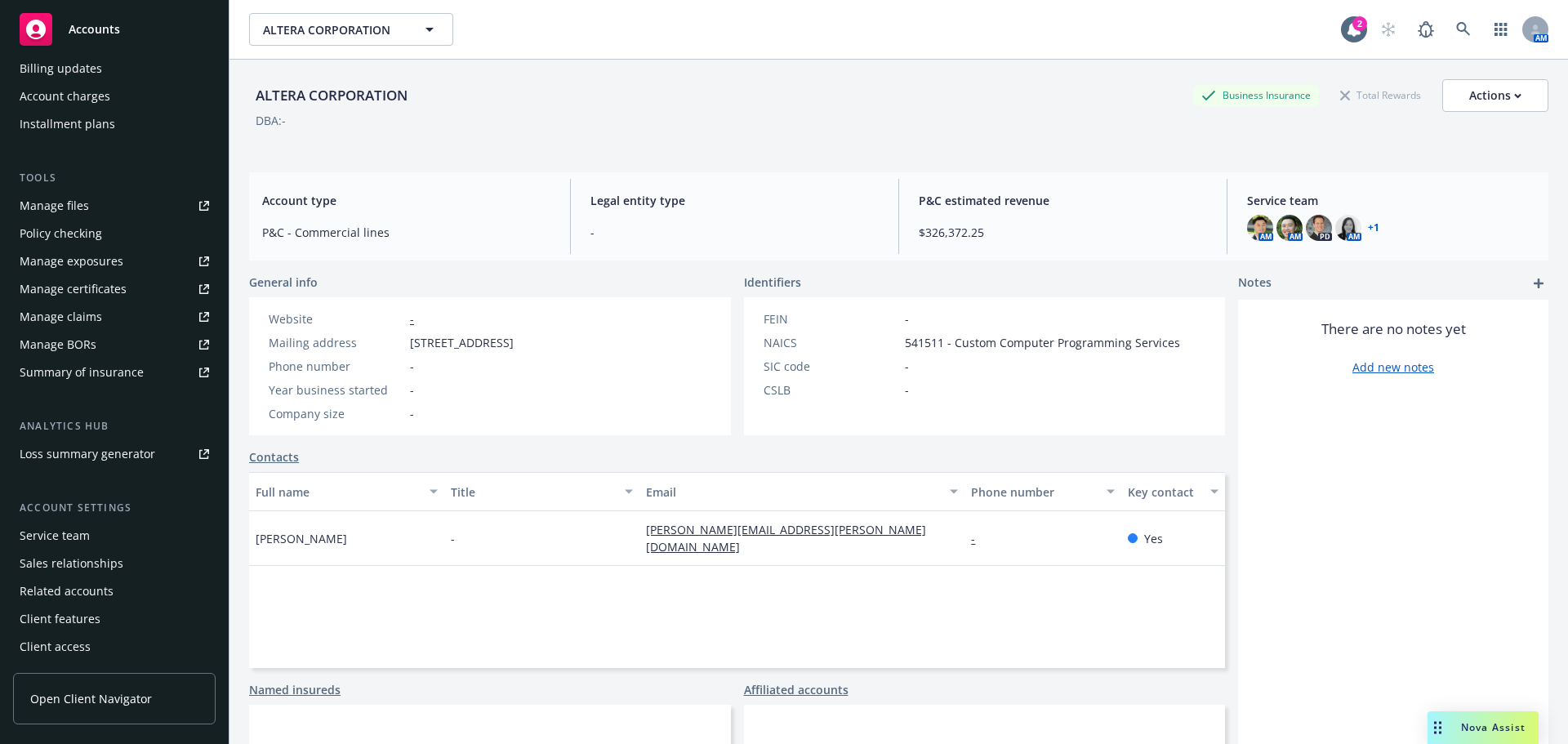
click at [121, 291] on div "Manage certificates" at bounding box center [73, 288] width 107 height 26
click at [1095, 148] on div "ALTERA CORPORATION Business Insurance Total Rewards Actions DBA: -" at bounding box center [899, 110] width 1300 height 100
click at [1442, 99] on button "Actions" at bounding box center [1495, 95] width 106 height 33
click at [1123, 131] on div "ALTERA CORPORATION Business Insurance Total Rewards Actions Actions Edit accoun…" at bounding box center [899, 112] width 1300 height 67
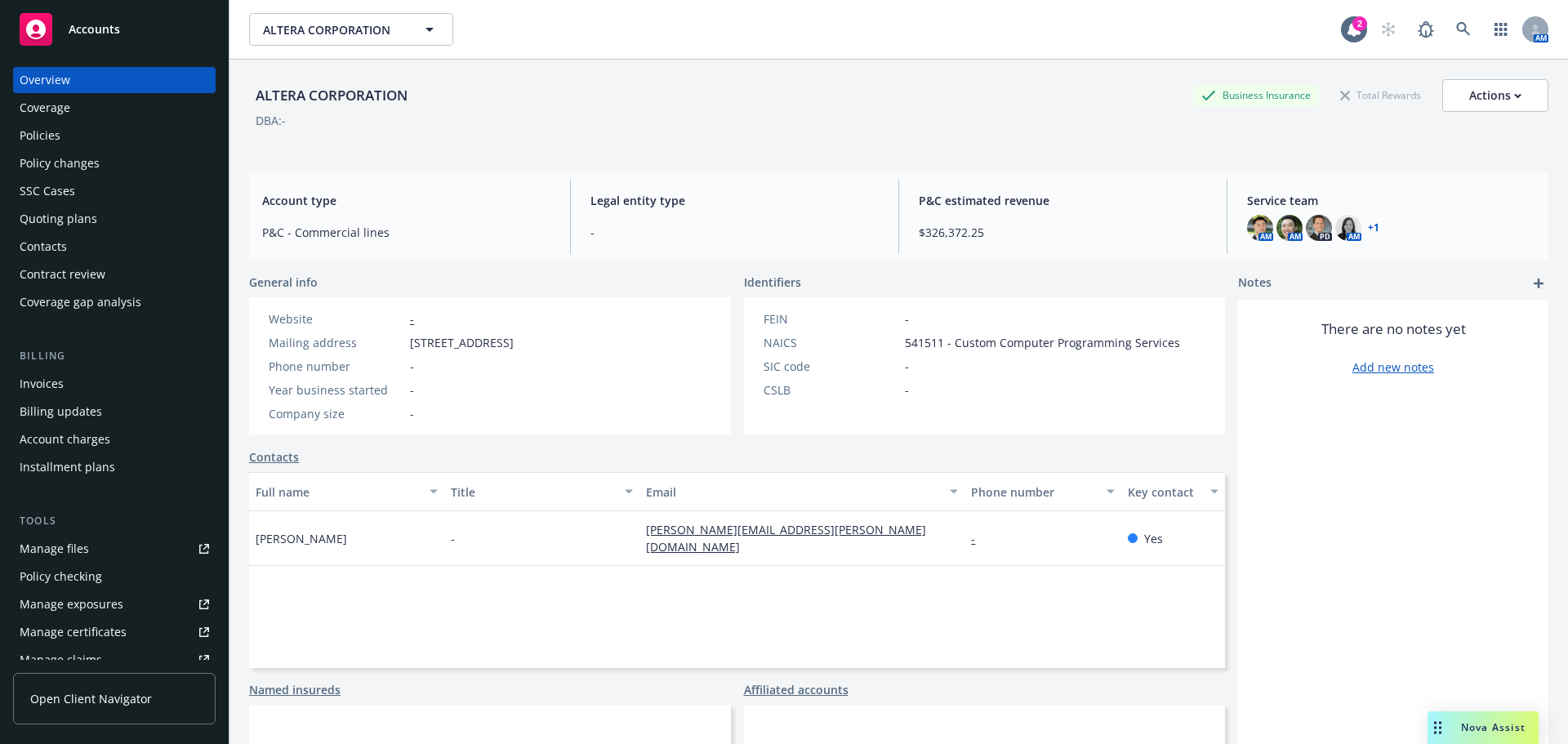
scroll to position [0, 0]
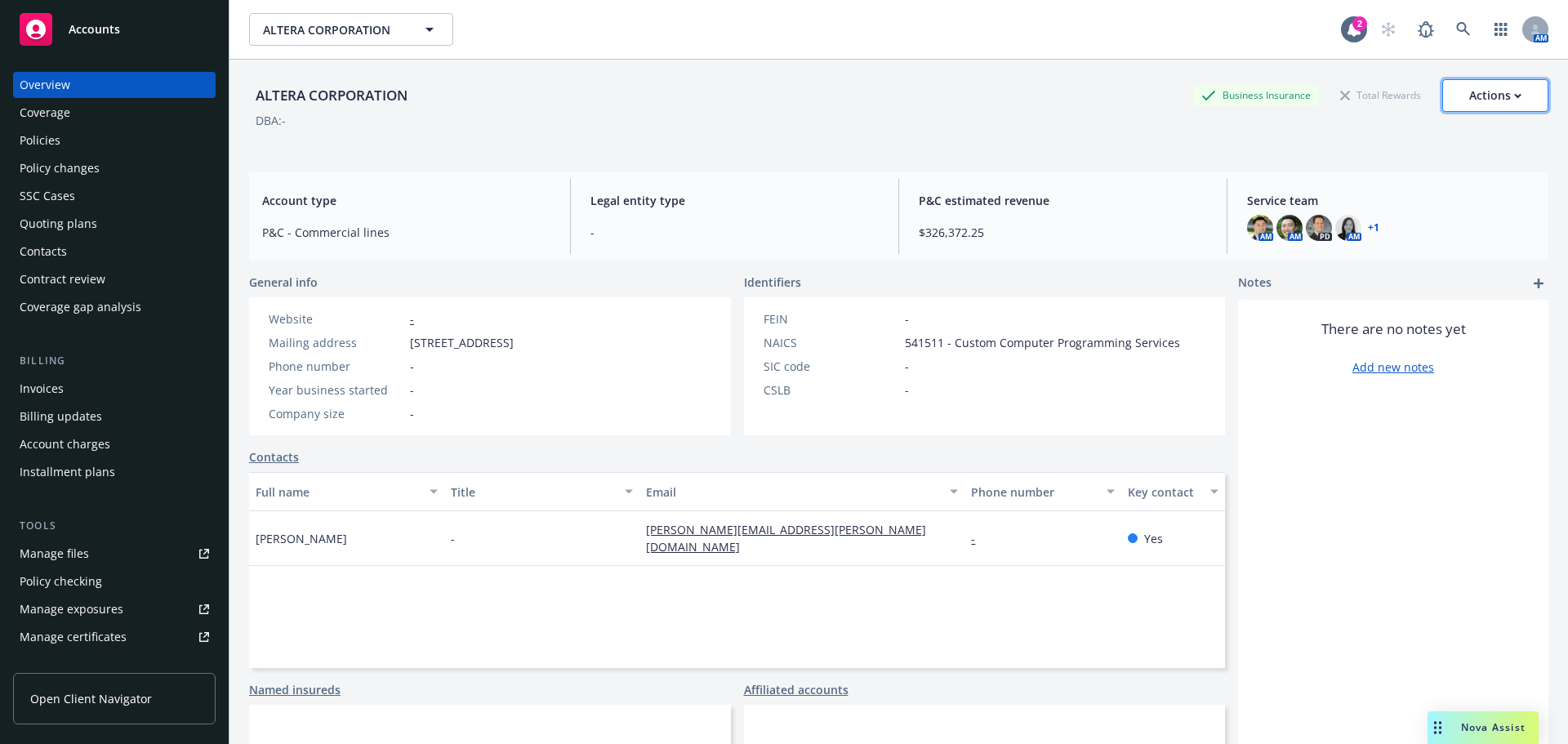
click at [1452, 93] on button "Actions" at bounding box center [1495, 95] width 106 height 33
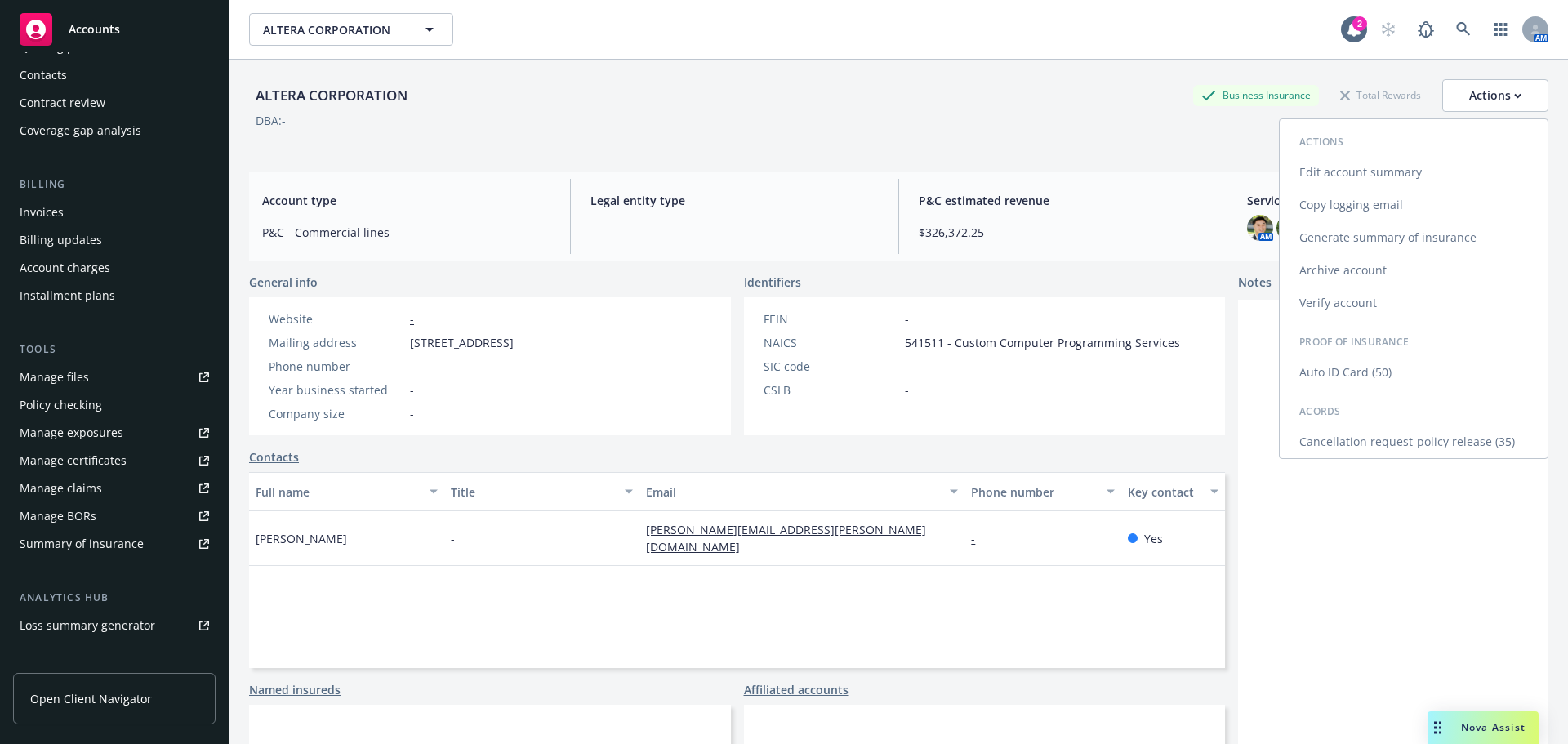
scroll to position [348, 0]
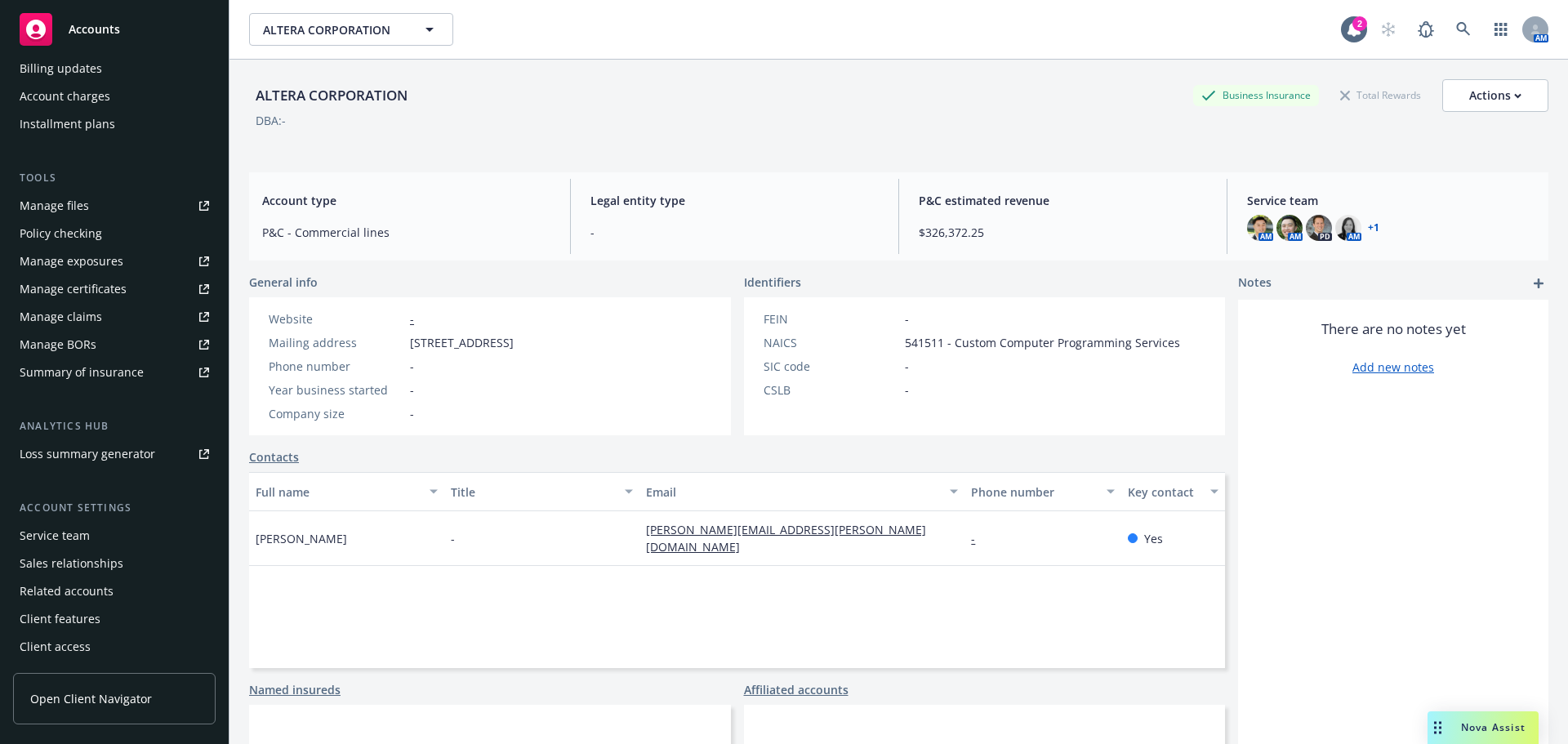
click at [136, 285] on link "Manage certificates" at bounding box center [114, 288] width 203 height 26
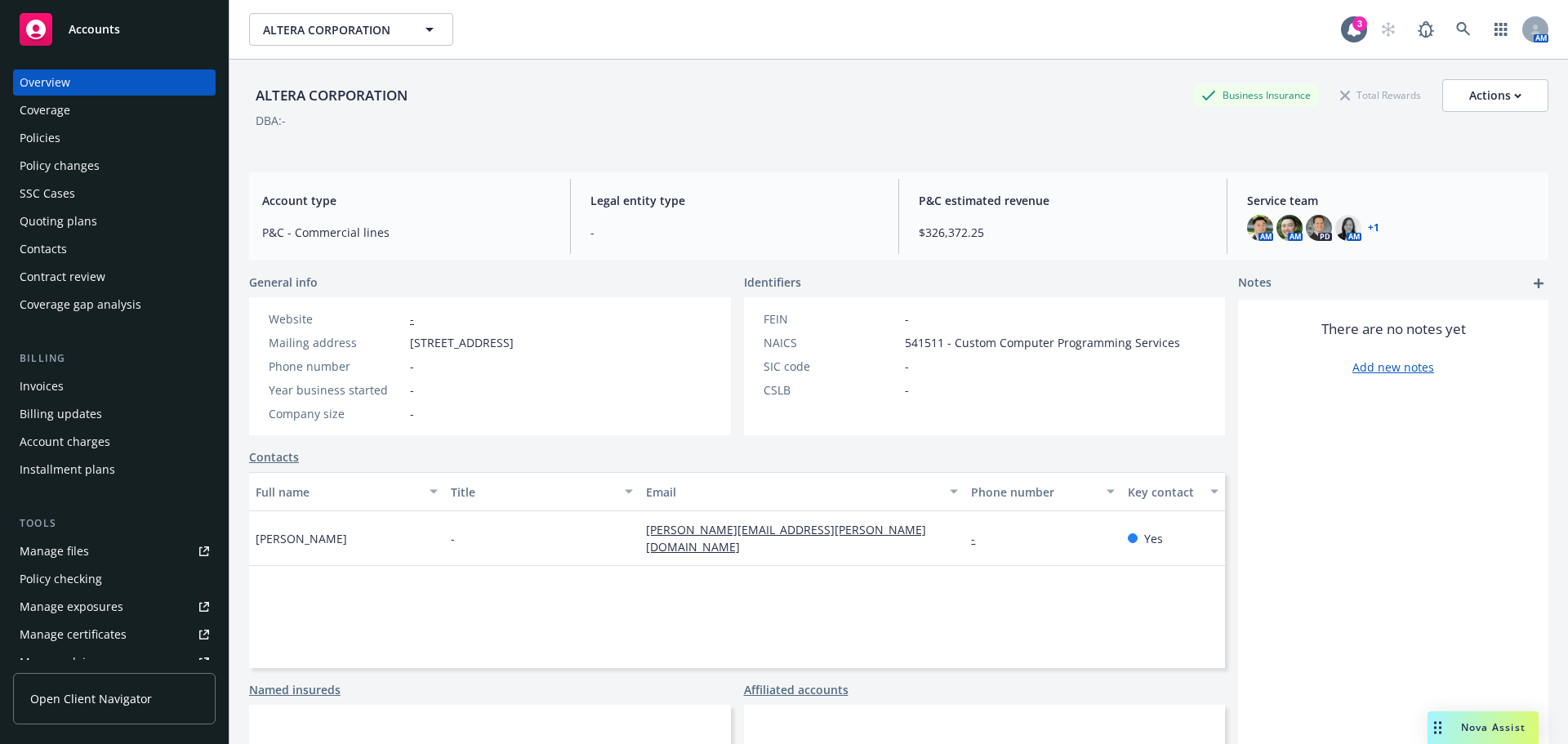
scroll to position [0, 0]
